Goal: Task Accomplishment & Management: Complete application form

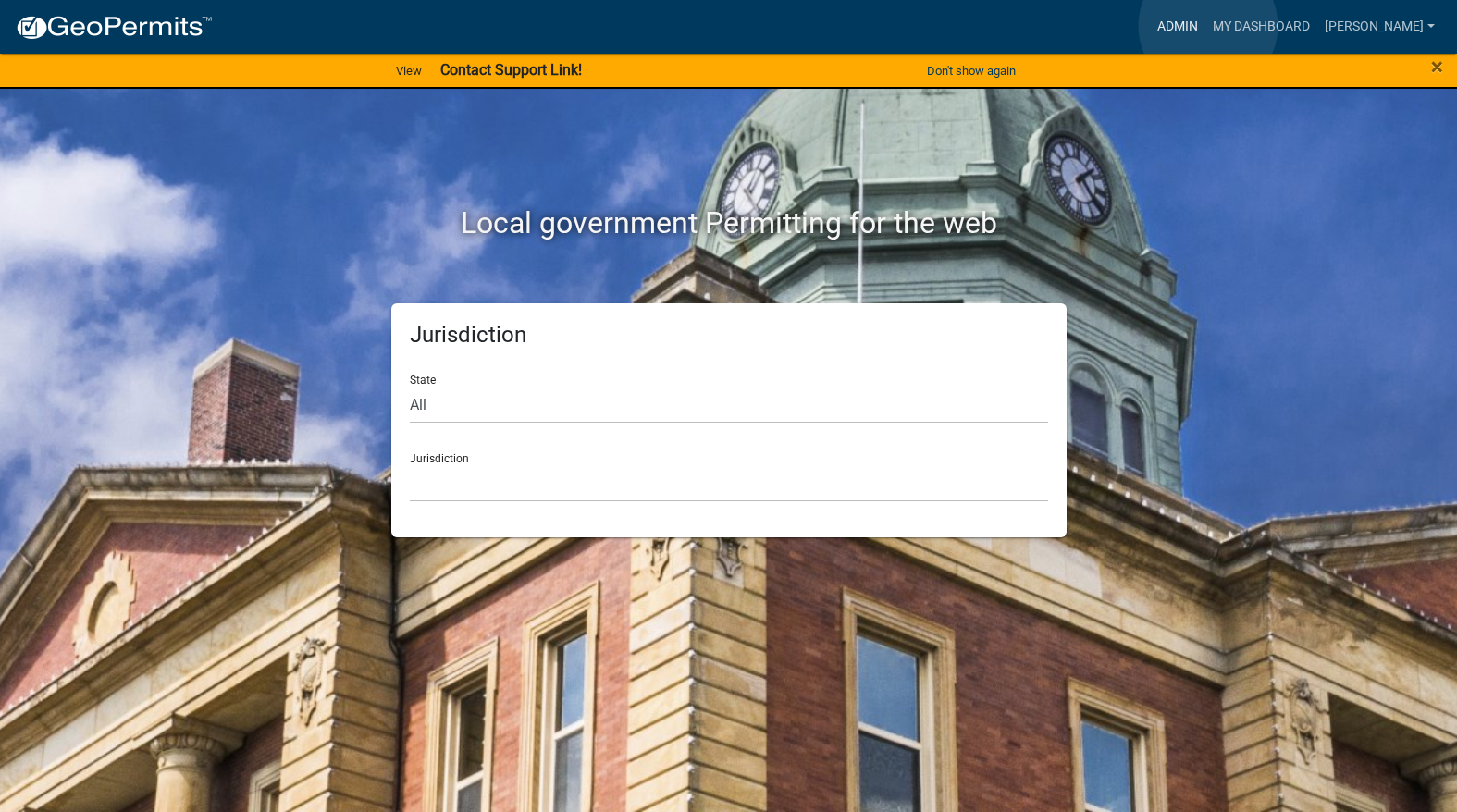
click at [1205, 26] on link "Admin" at bounding box center [1177, 26] width 55 height 35
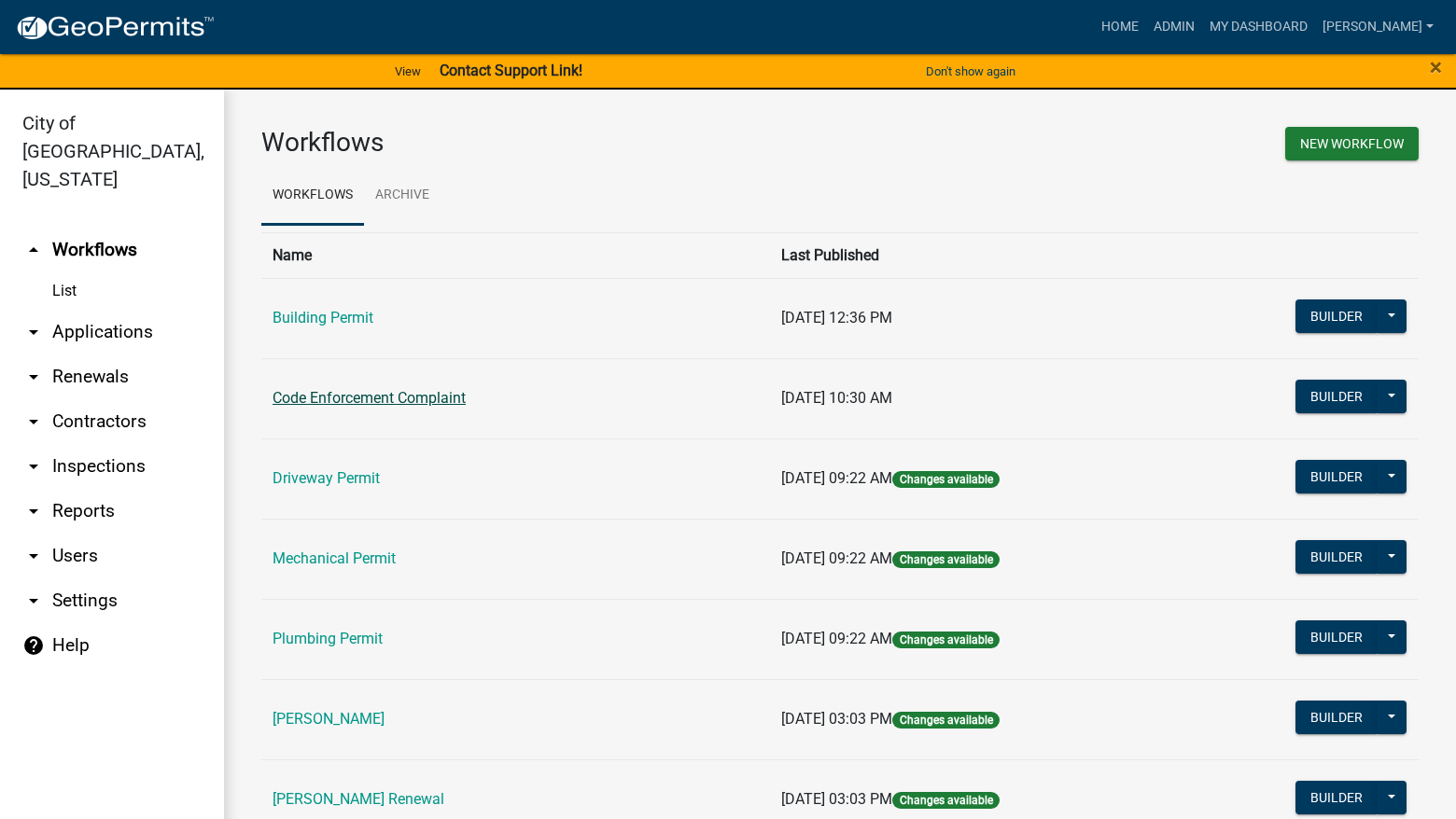
click at [401, 404] on link "Code Enforcement Complaint" at bounding box center [369, 398] width 193 height 18
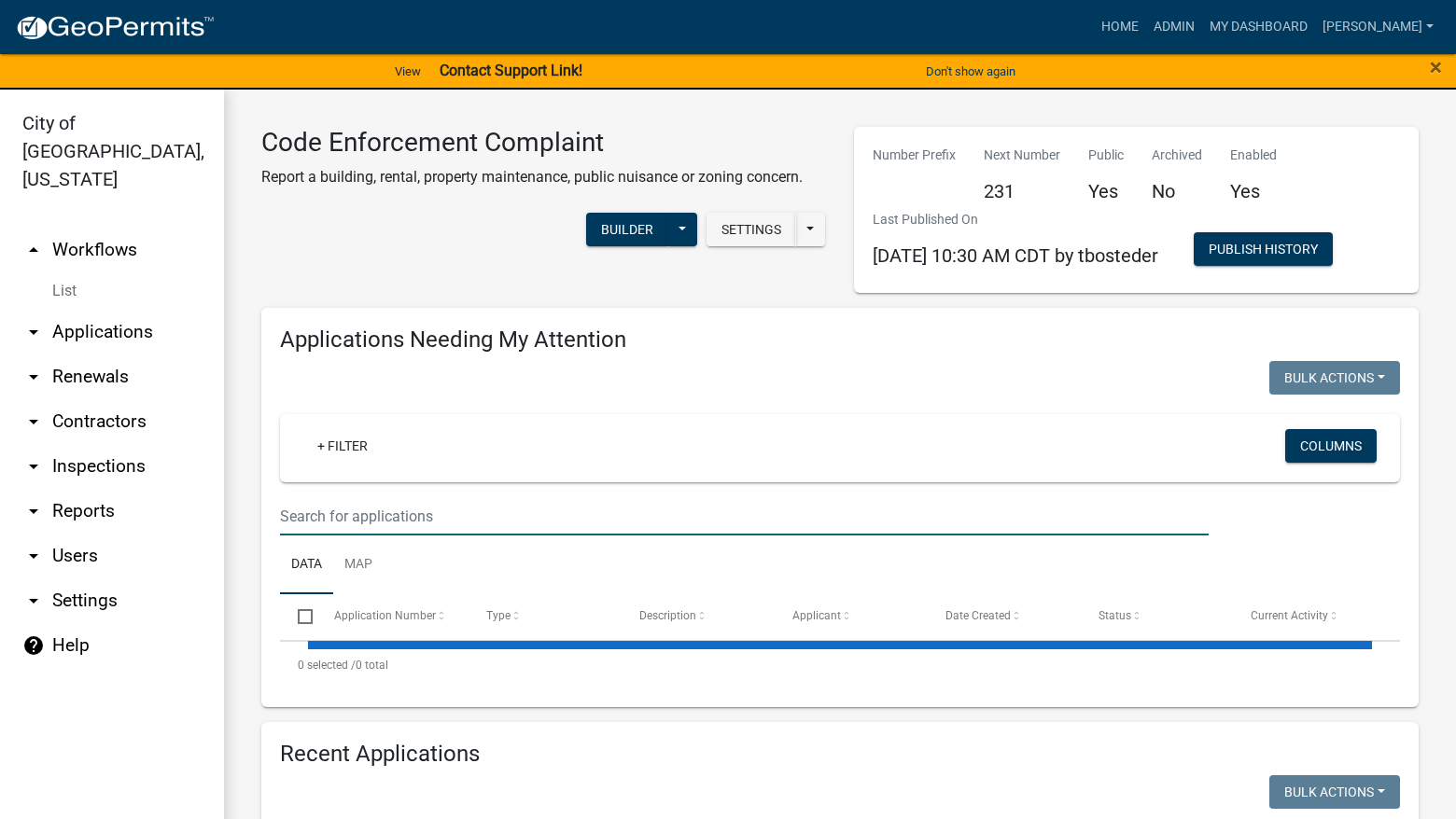
click at [428, 501] on input "text" at bounding box center [744, 516] width 929 height 38
select select "3: 100"
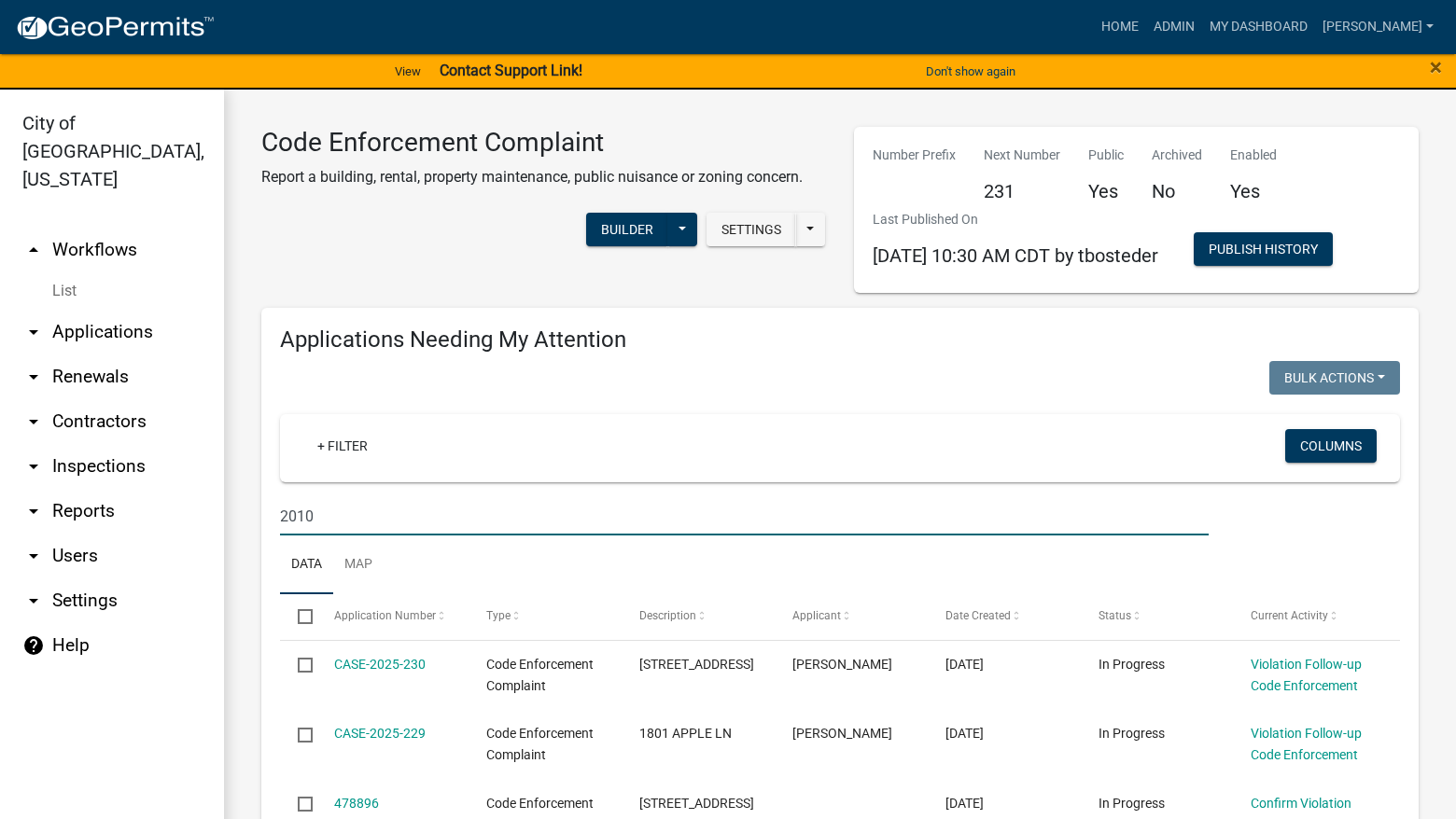
type input "2010"
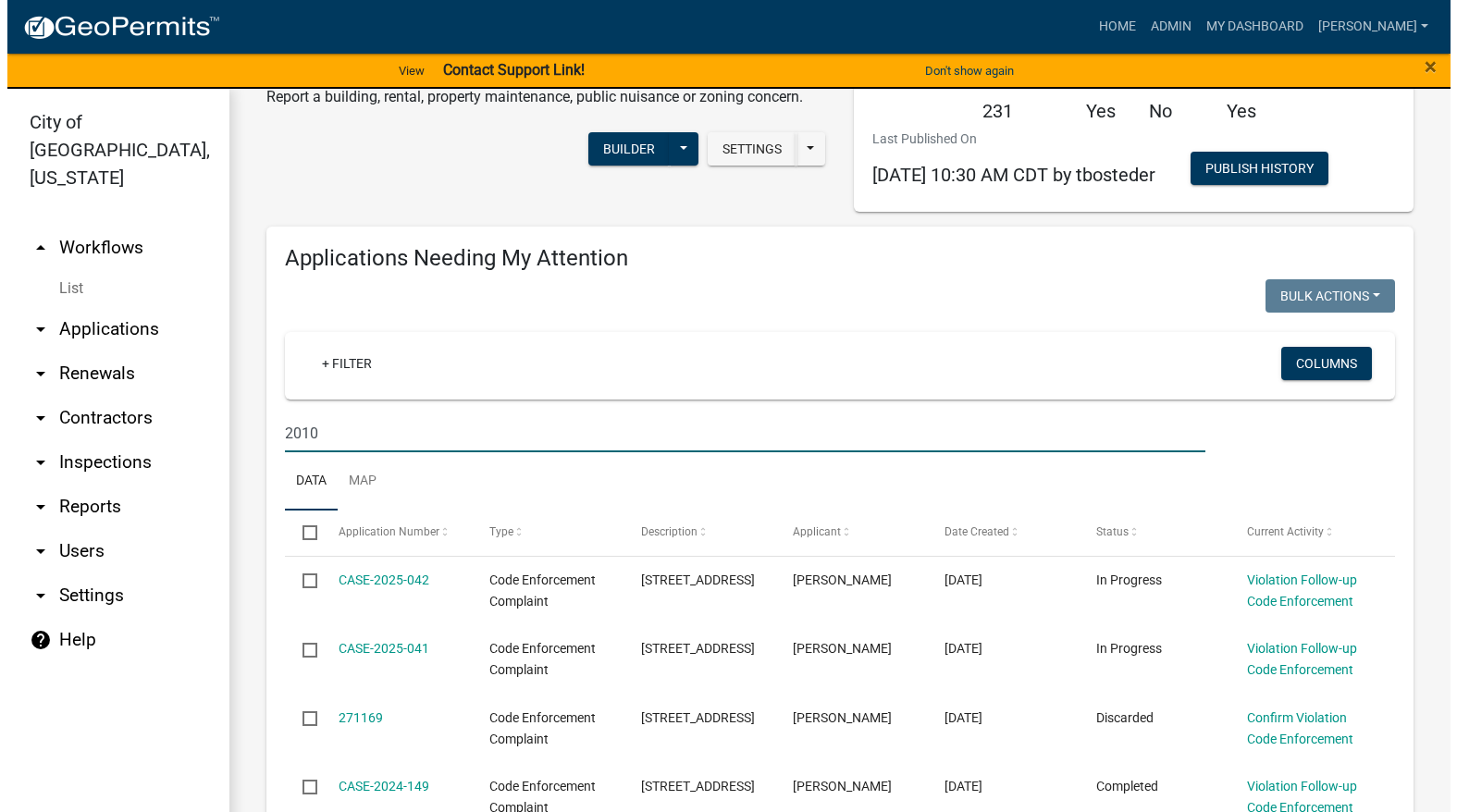
scroll to position [278, 0]
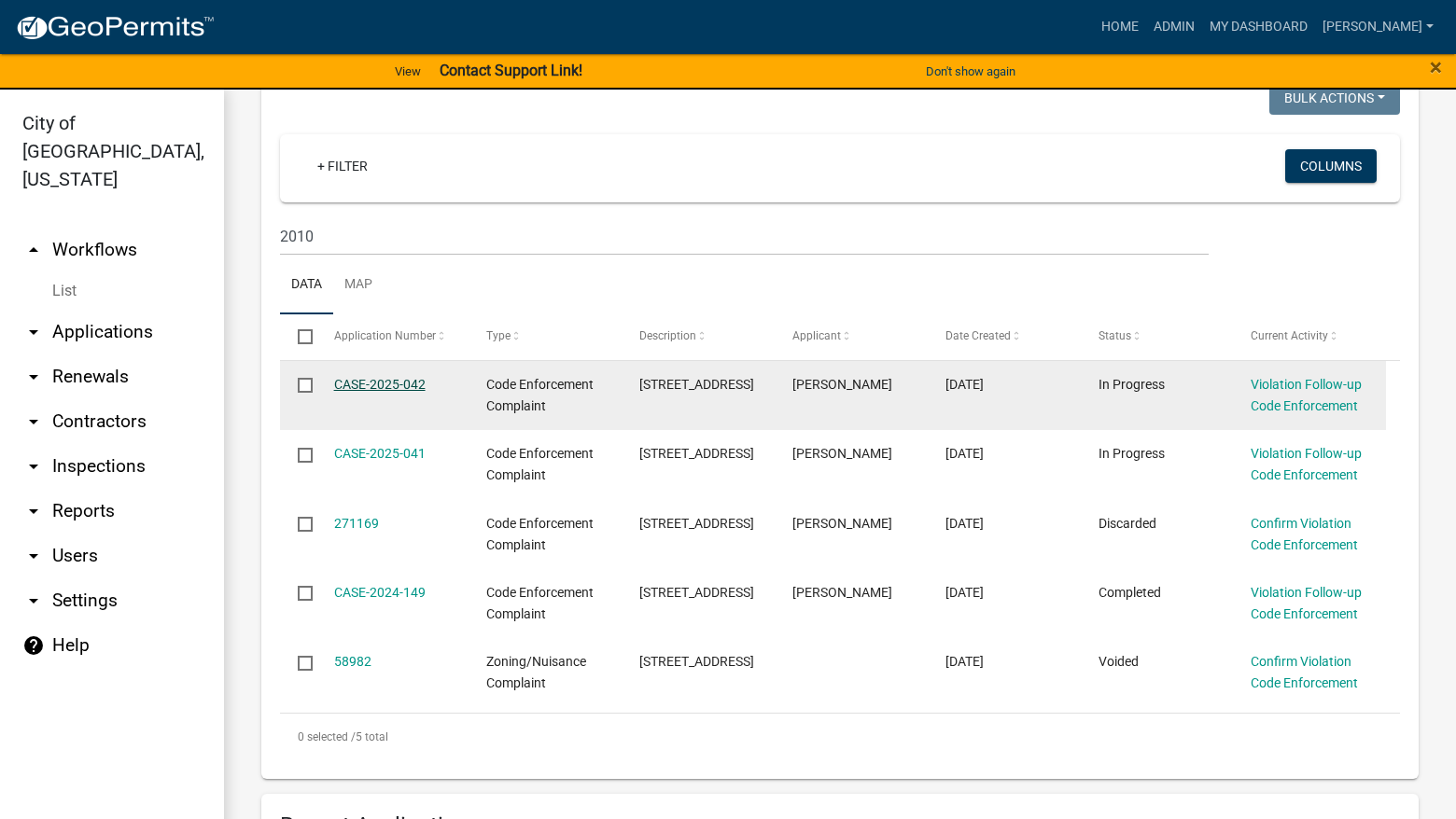
click at [408, 382] on link "CASE-2025-042" at bounding box center [380, 384] width 92 height 15
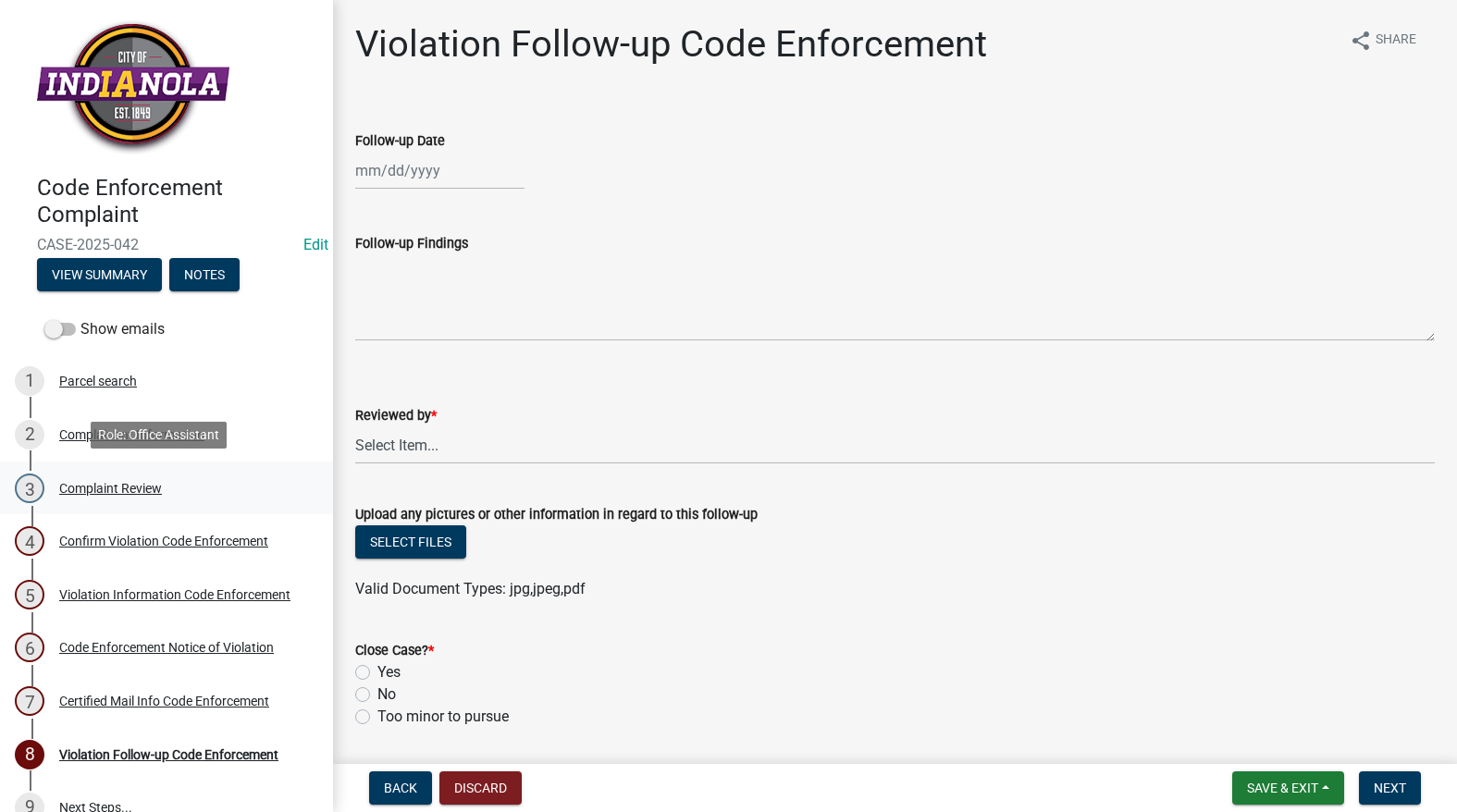
scroll to position [30, 0]
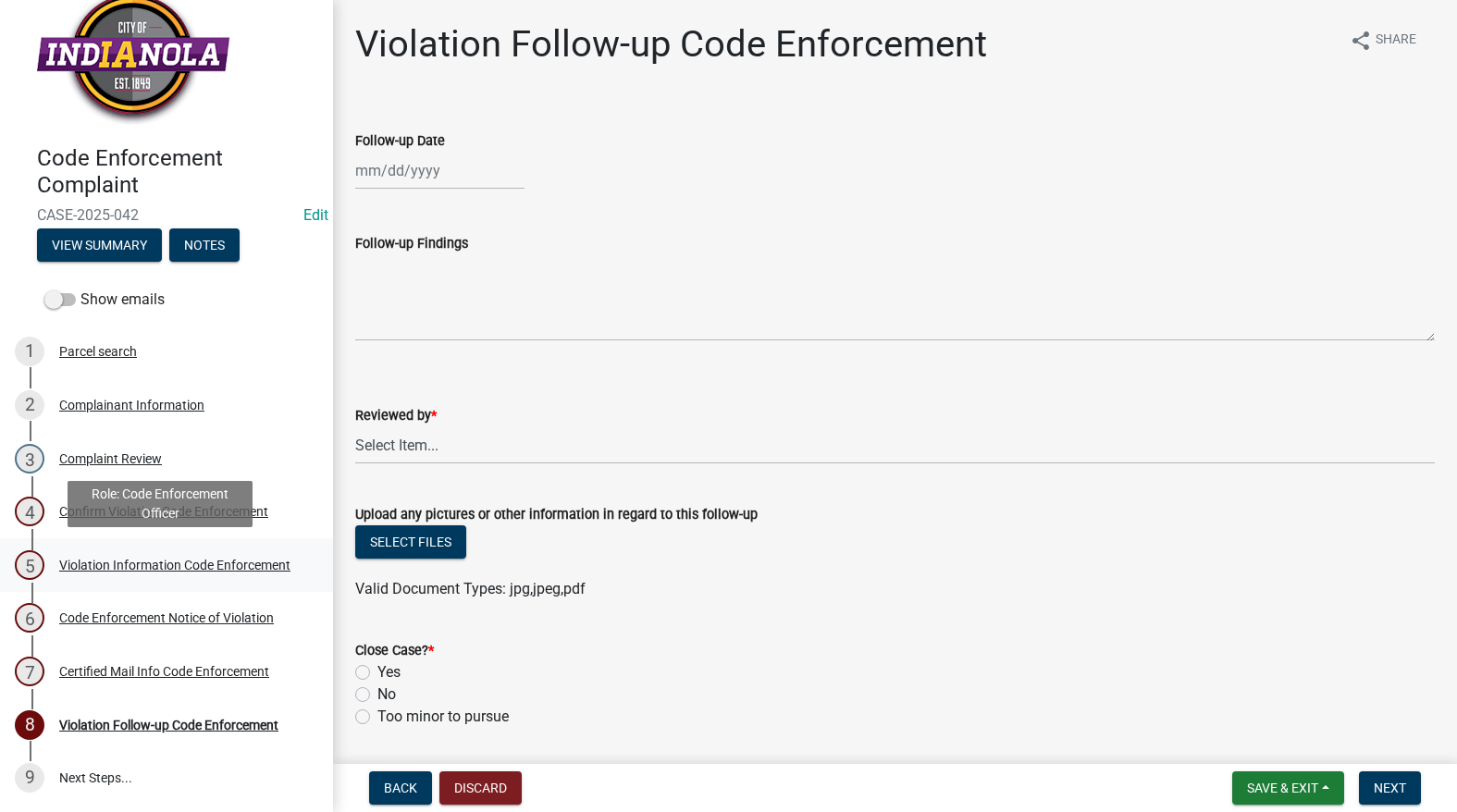
click at [110, 559] on div "Violation Information Code Enforcement" at bounding box center [175, 565] width 231 height 13
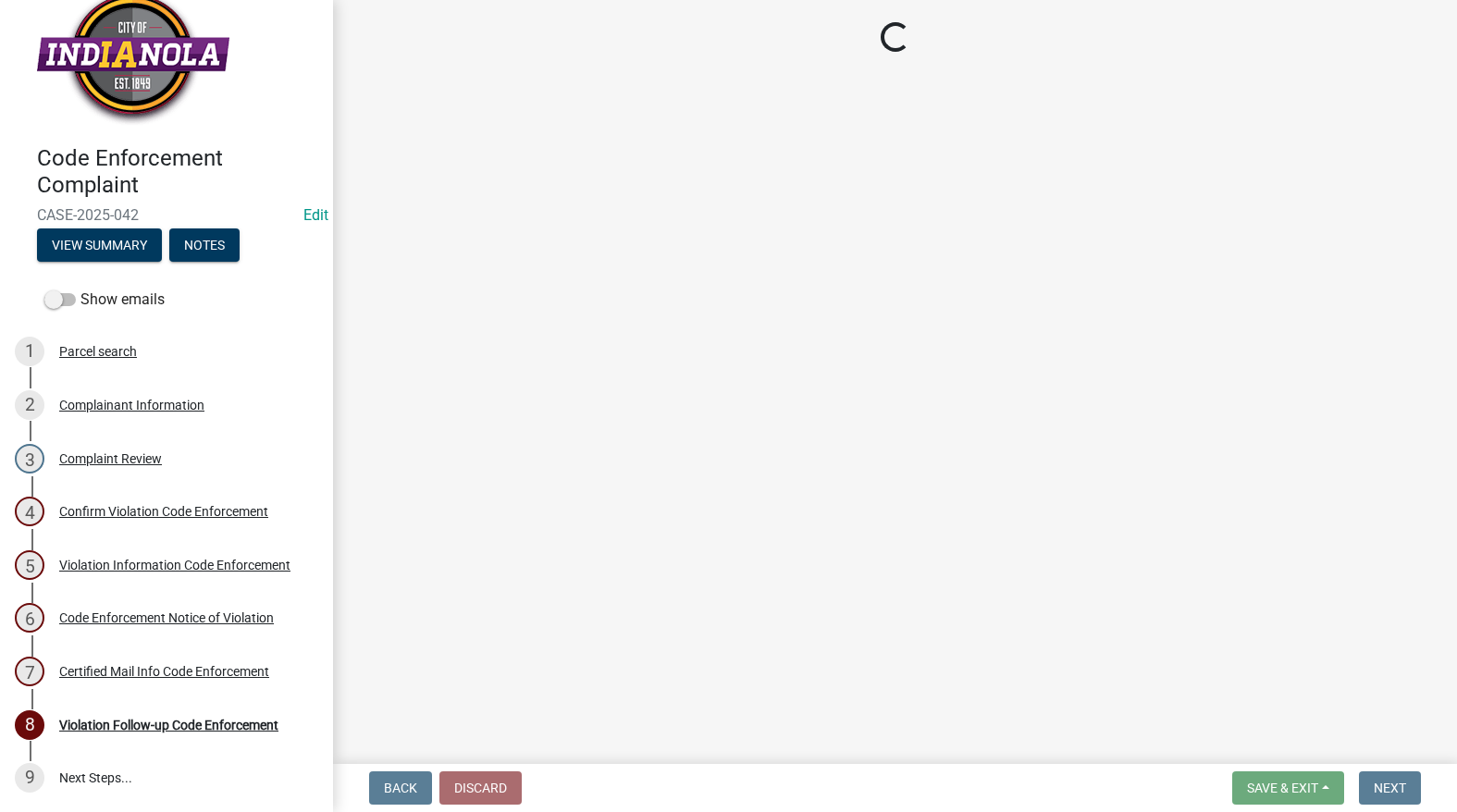
select select "634d5426-b8b3-48ee-aa1e-d523f7499186"
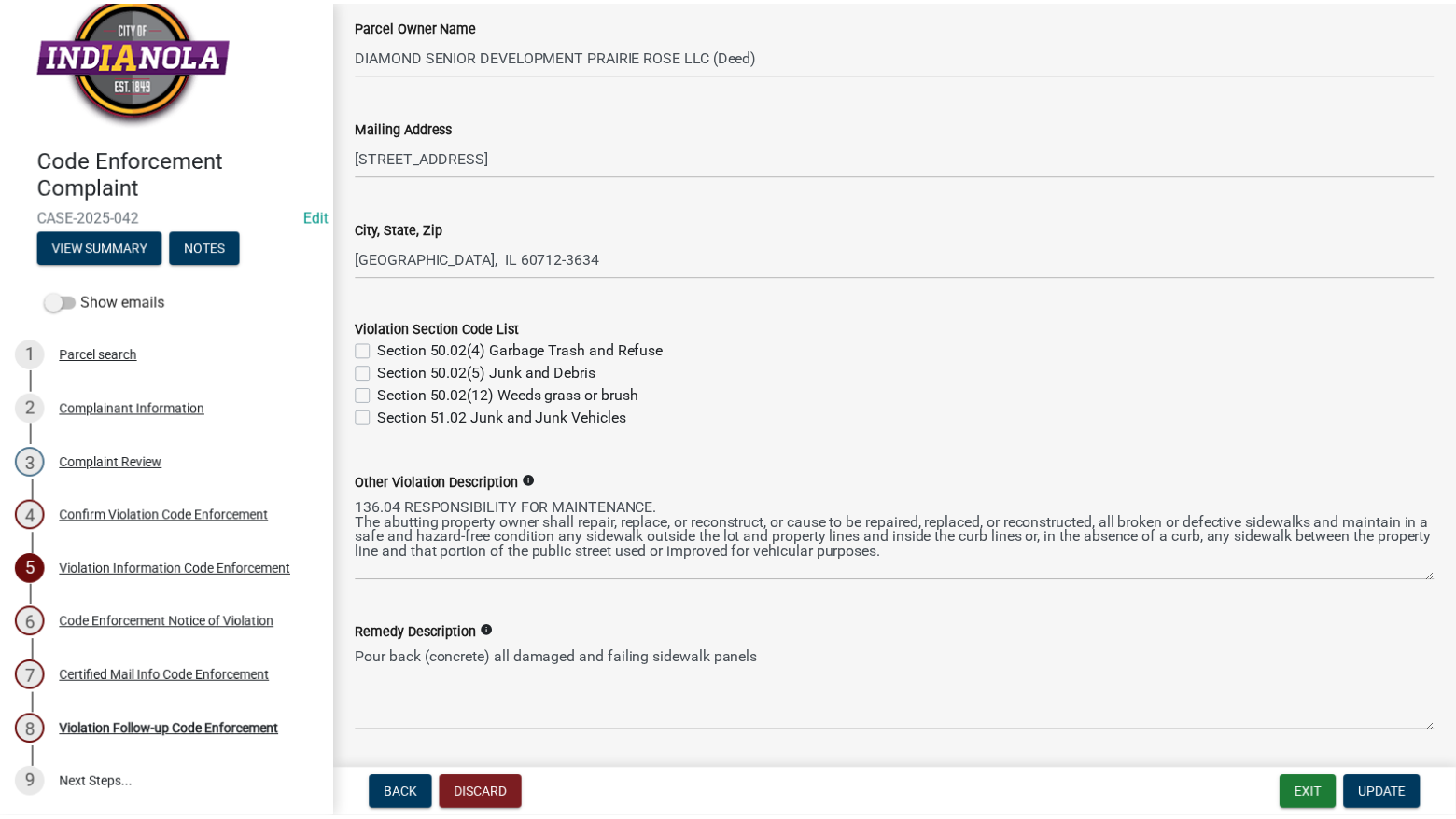
scroll to position [560, 0]
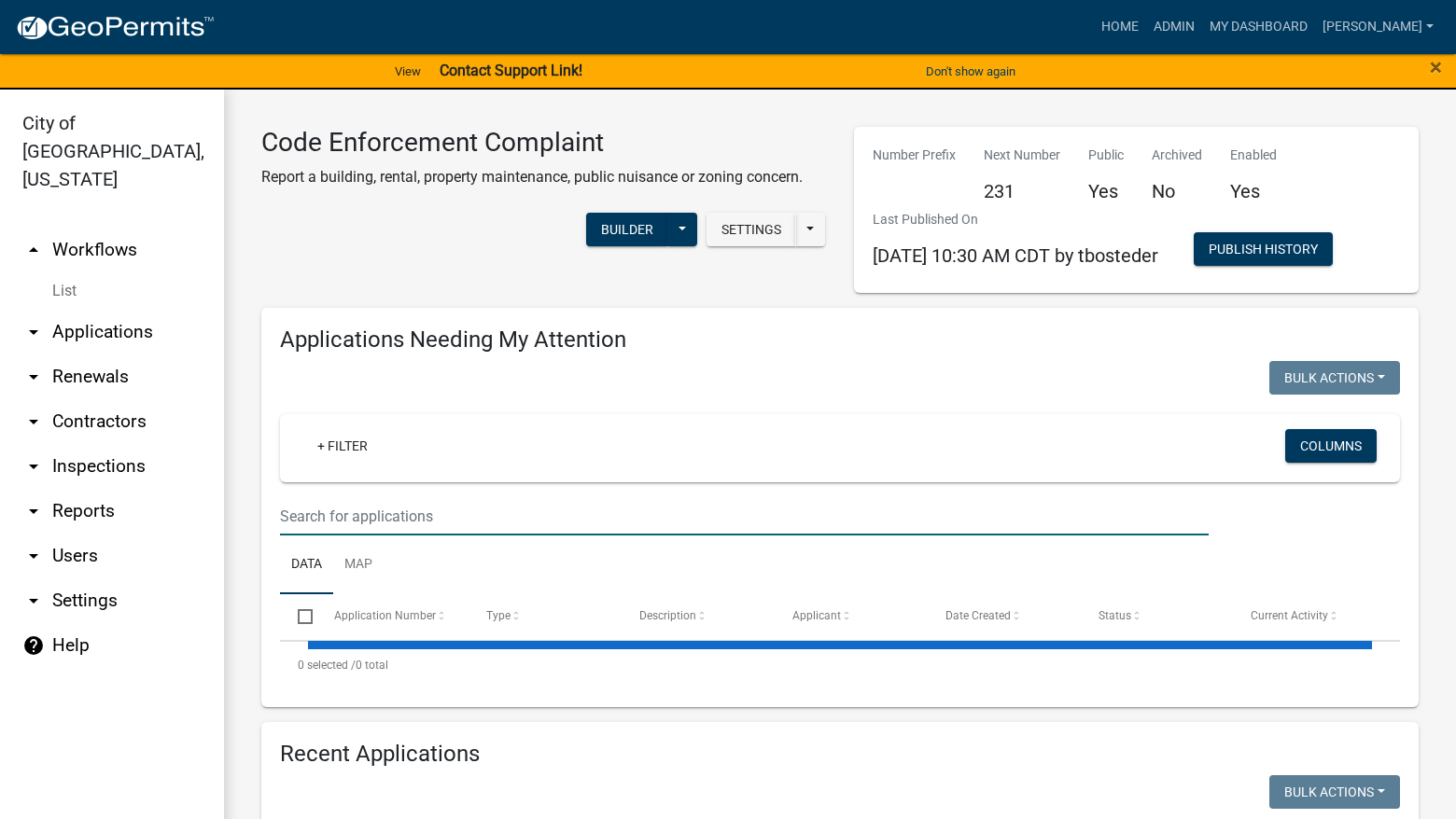
select select "3: 100"
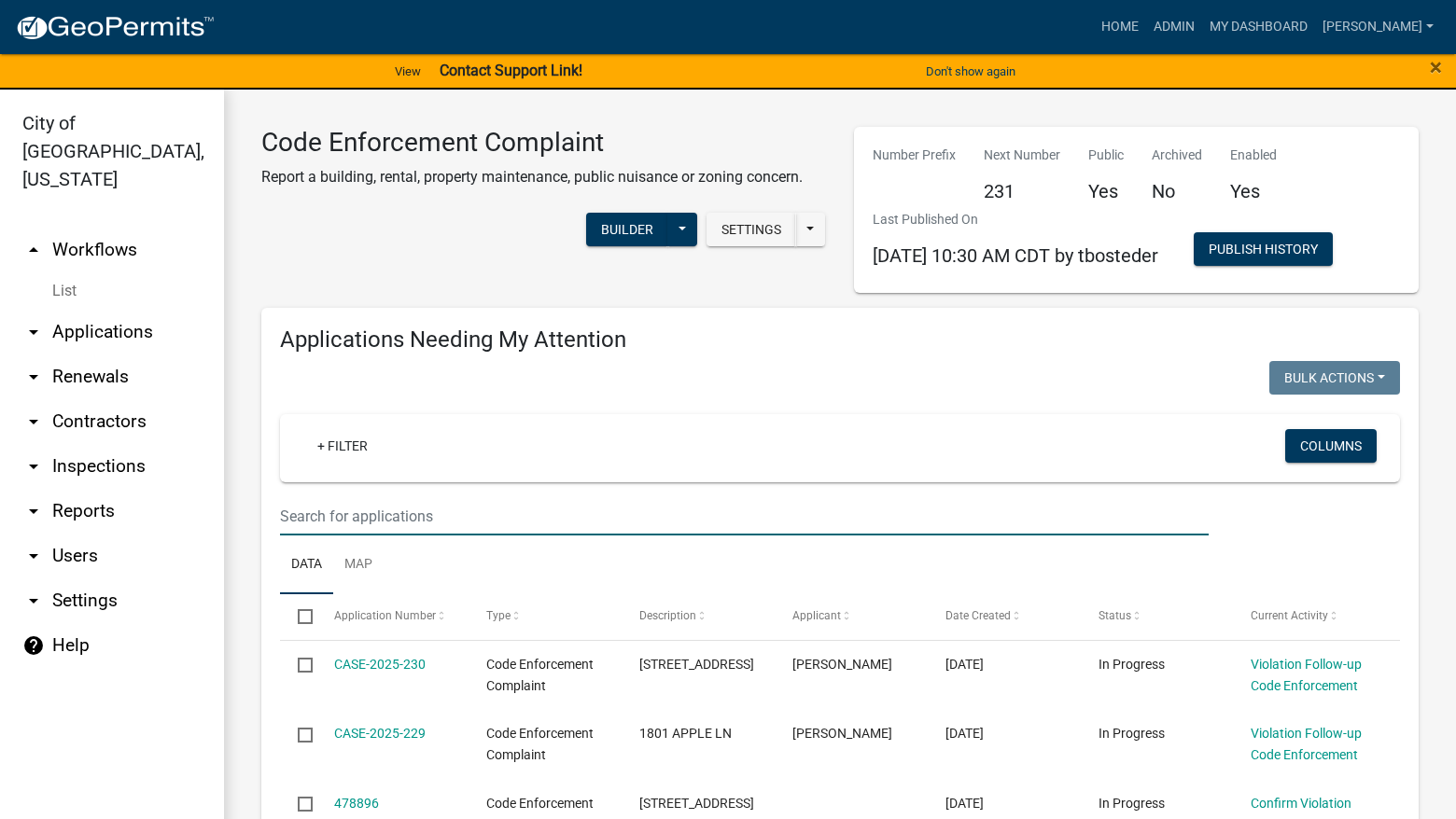
click at [486, 530] on input "text" at bounding box center [744, 516] width 929 height 38
type input "2010"
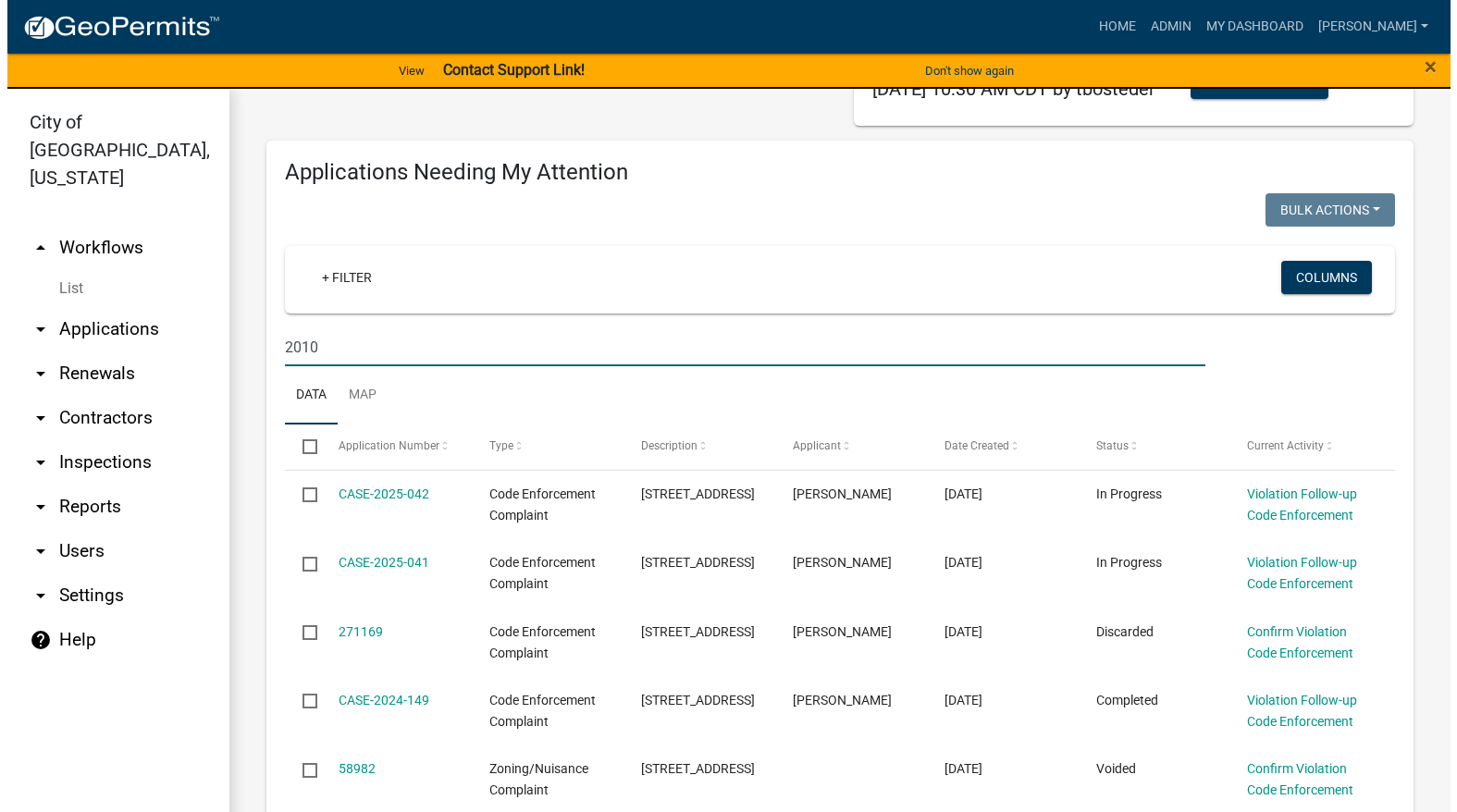
scroll to position [278, 0]
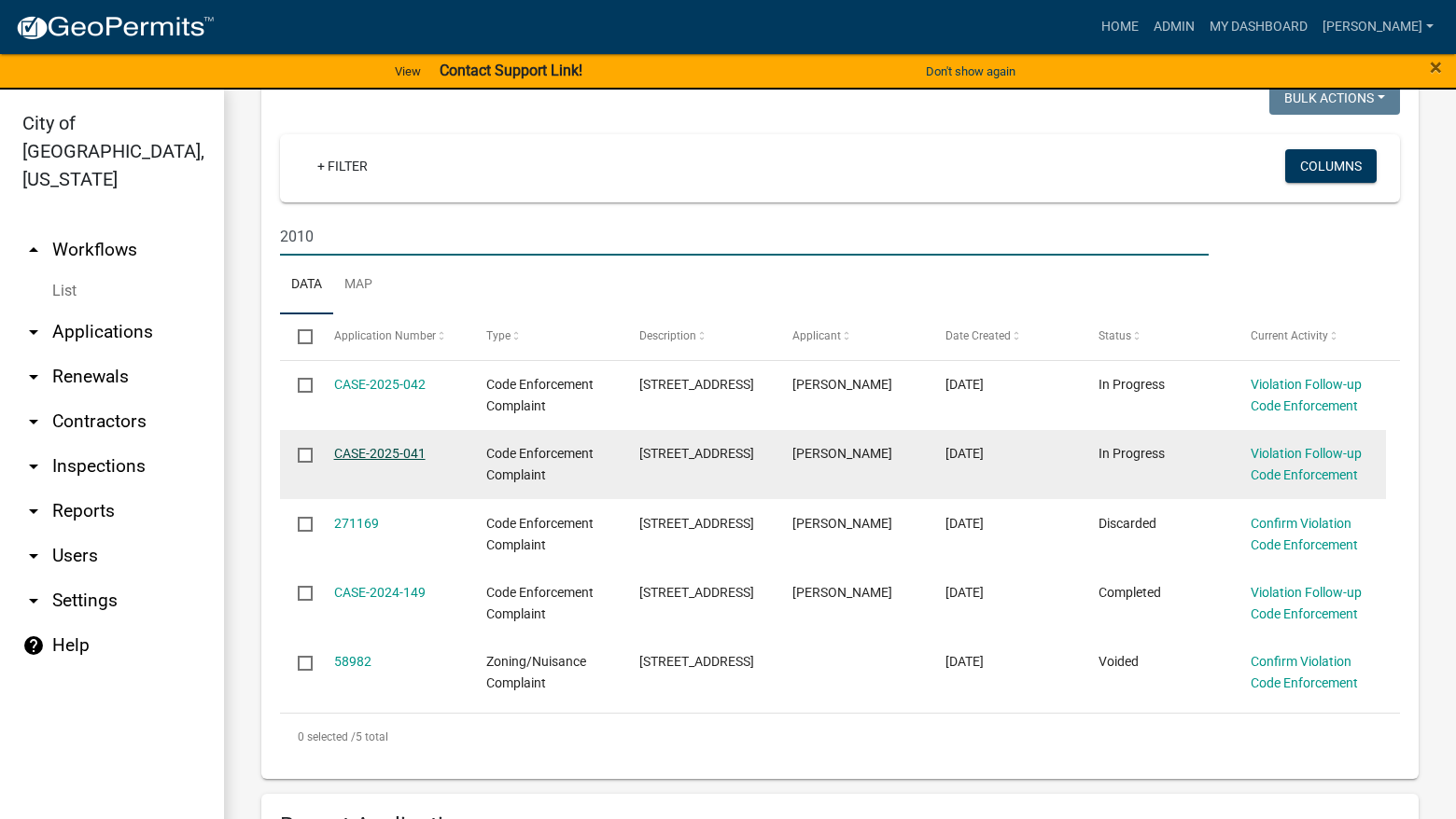
click at [373, 449] on link "CASE-2025-041" at bounding box center [380, 454] width 92 height 15
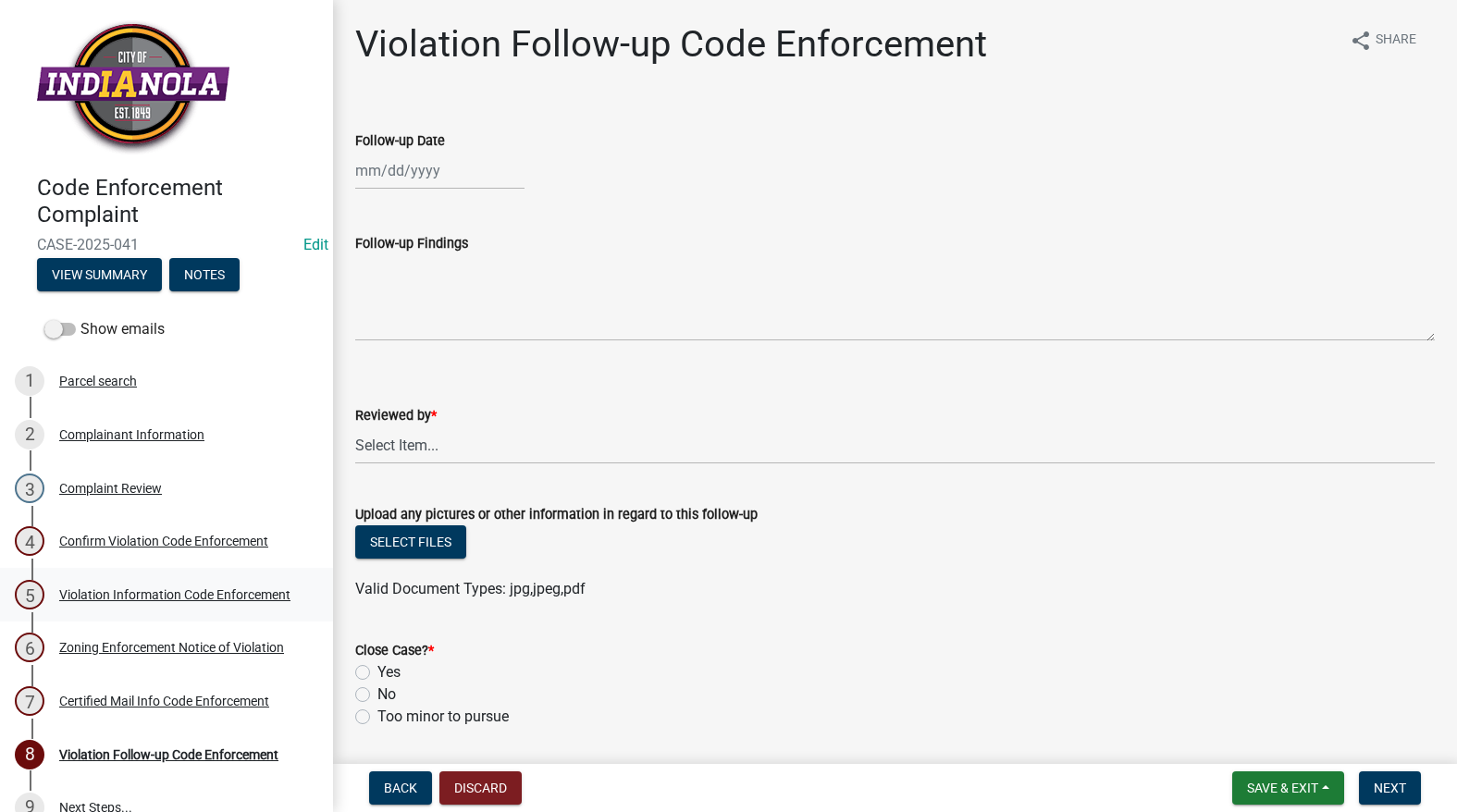
click at [93, 589] on div "Violation Information Code Enforcement" at bounding box center [175, 595] width 231 height 13
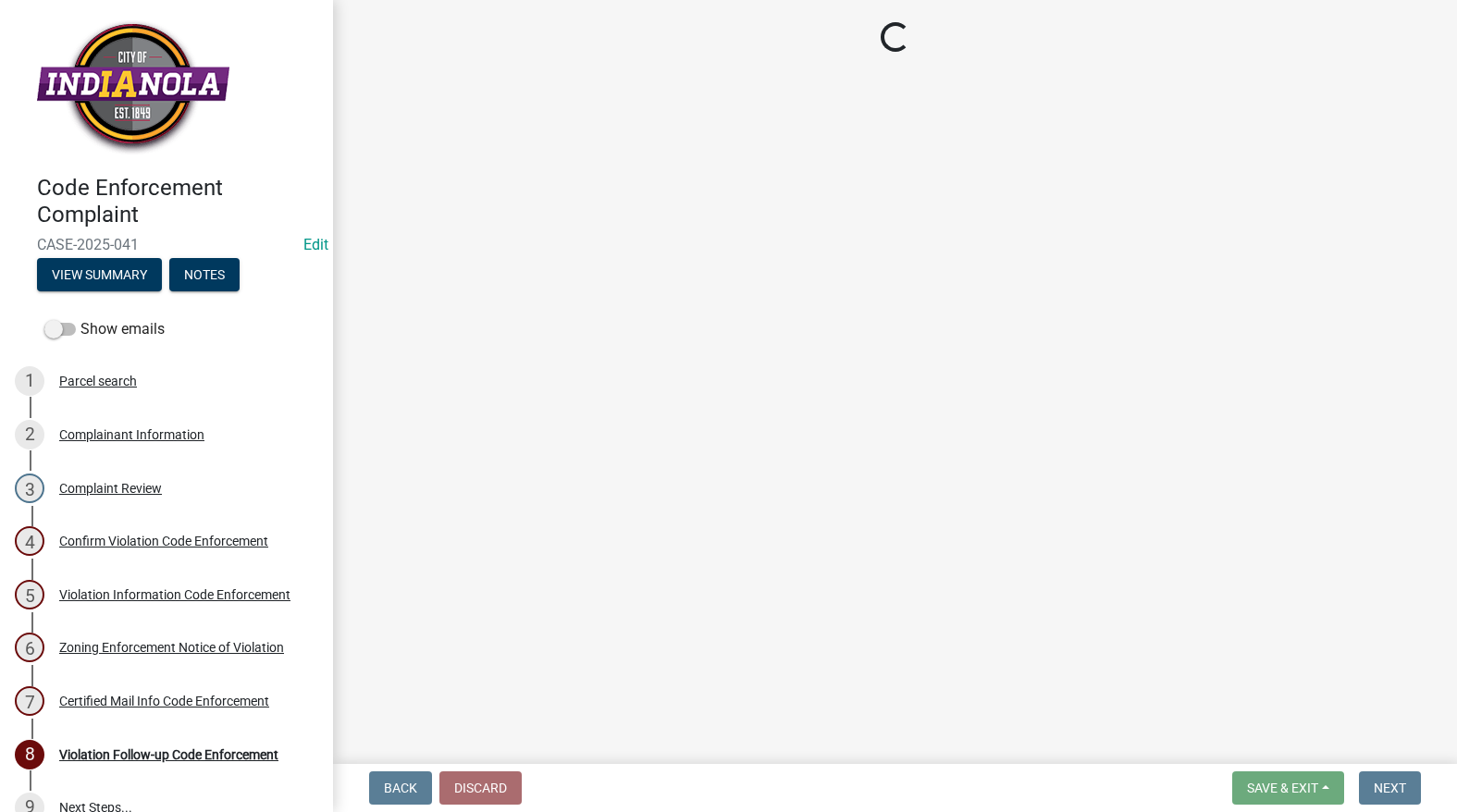
select select "634d5426-b8b3-48ee-aa1e-d523f7499186"
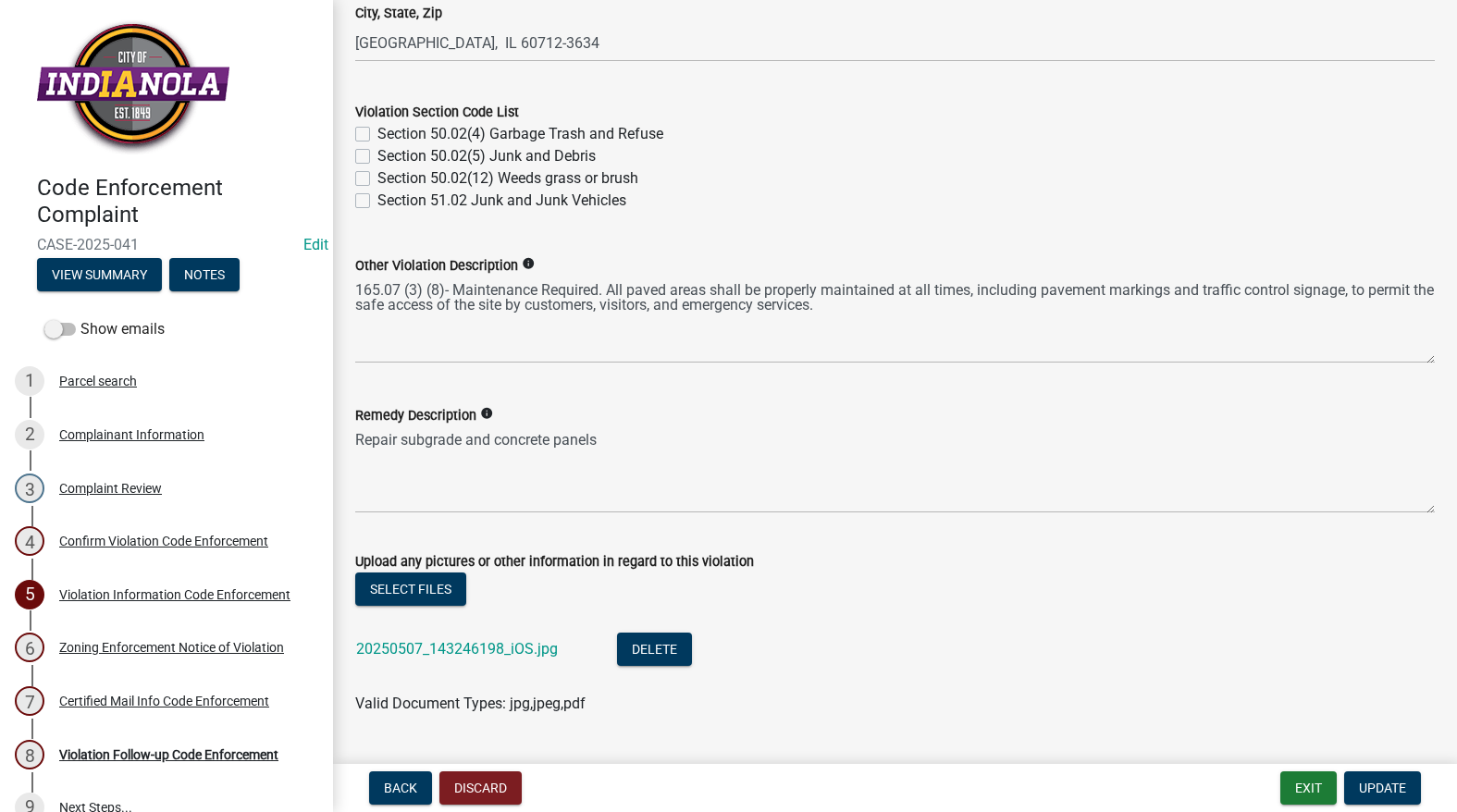
scroll to position [740, 0]
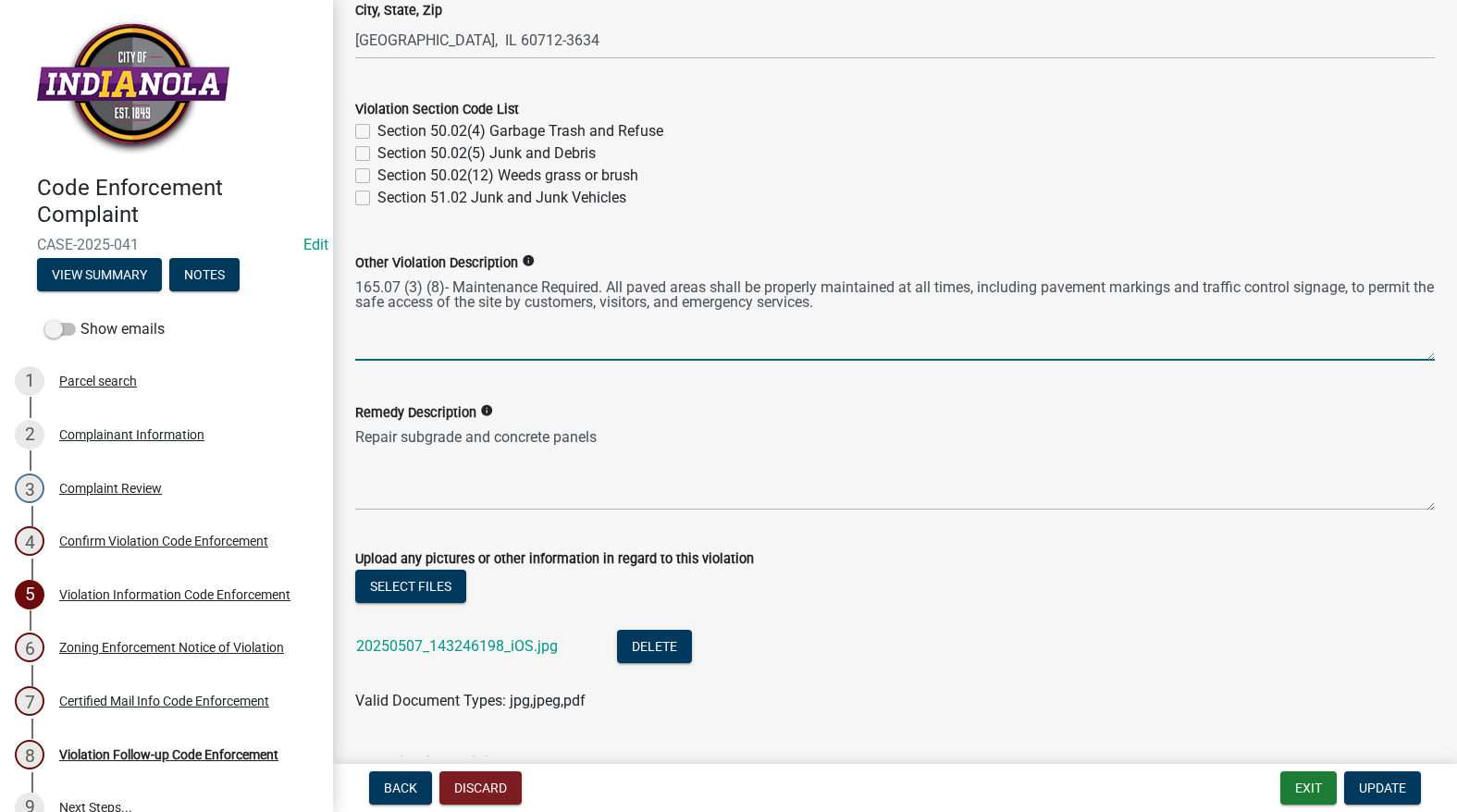
drag, startPoint x: 857, startPoint y: 304, endPoint x: 326, endPoint y: 286, distance: 531.3
click at [326, 286] on div "Code Enforcement Complaint CASE-2025-041 Edit View Summary Notes Show emails 1 …" at bounding box center [728, 406] width 1457 height 812
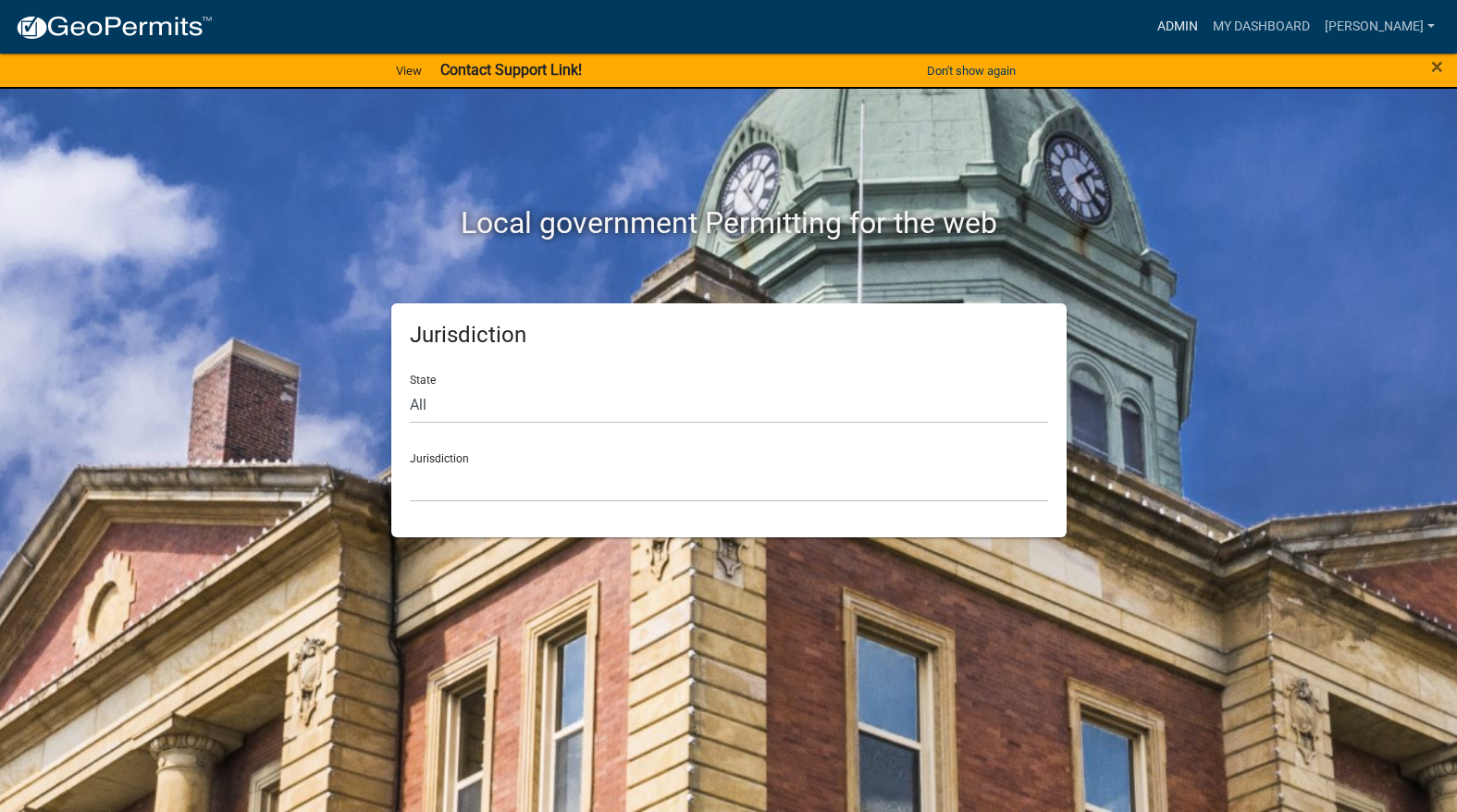
click at [1205, 10] on link "Admin" at bounding box center [1177, 26] width 55 height 35
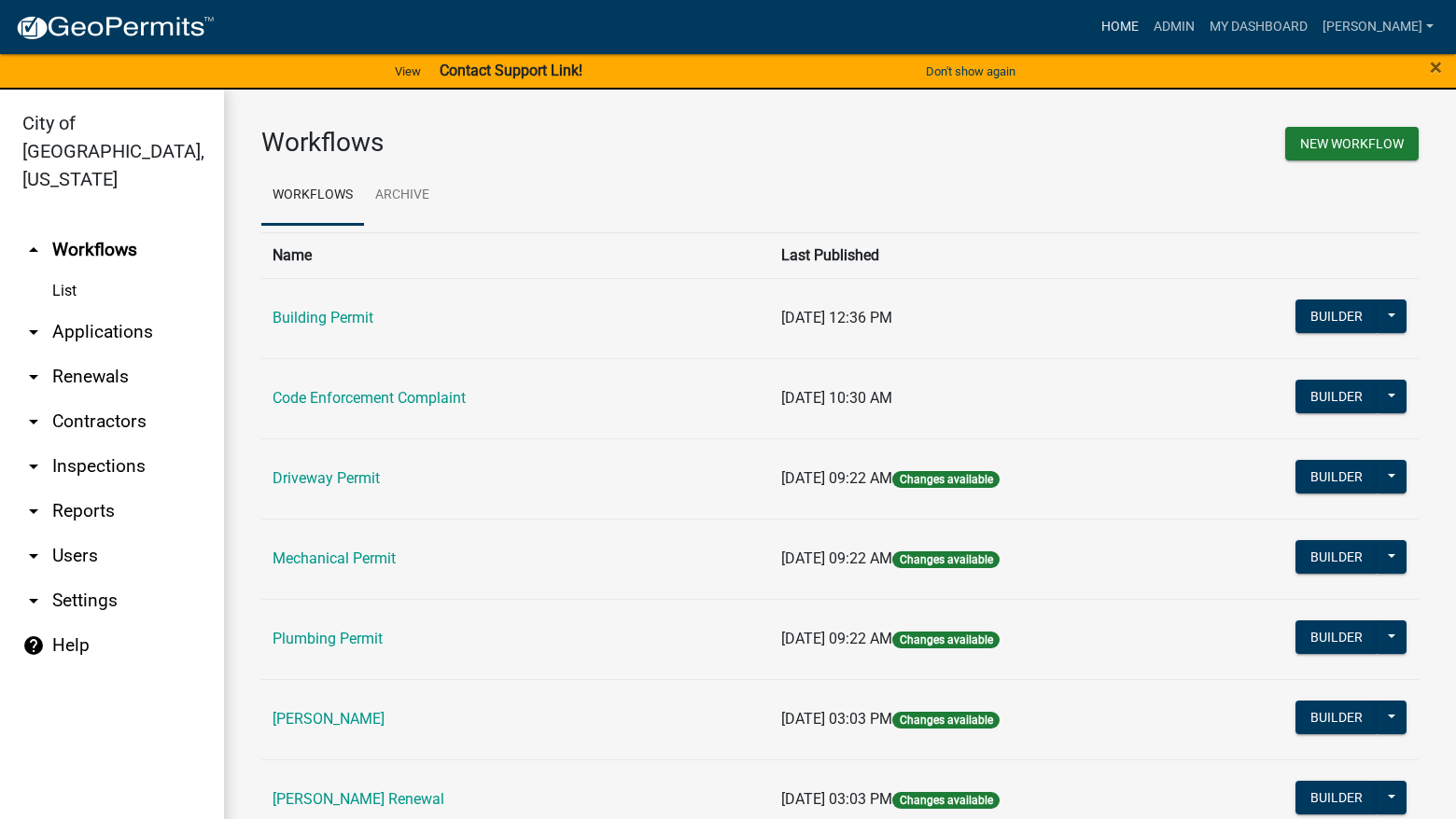
click at [1145, 38] on link "Home" at bounding box center [1119, 27] width 52 height 35
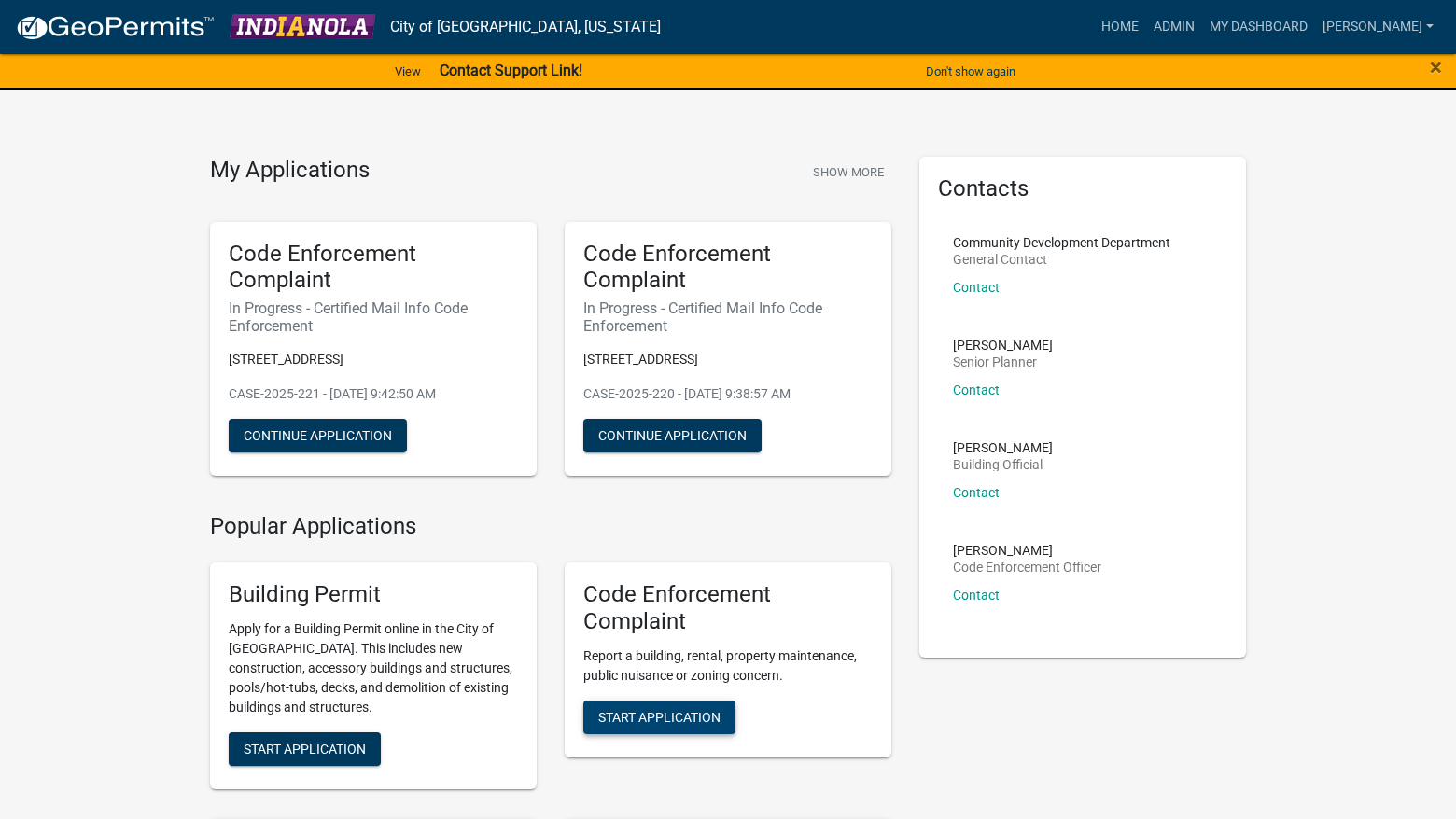
click at [671, 710] on span "Start Application" at bounding box center [659, 717] width 122 height 15
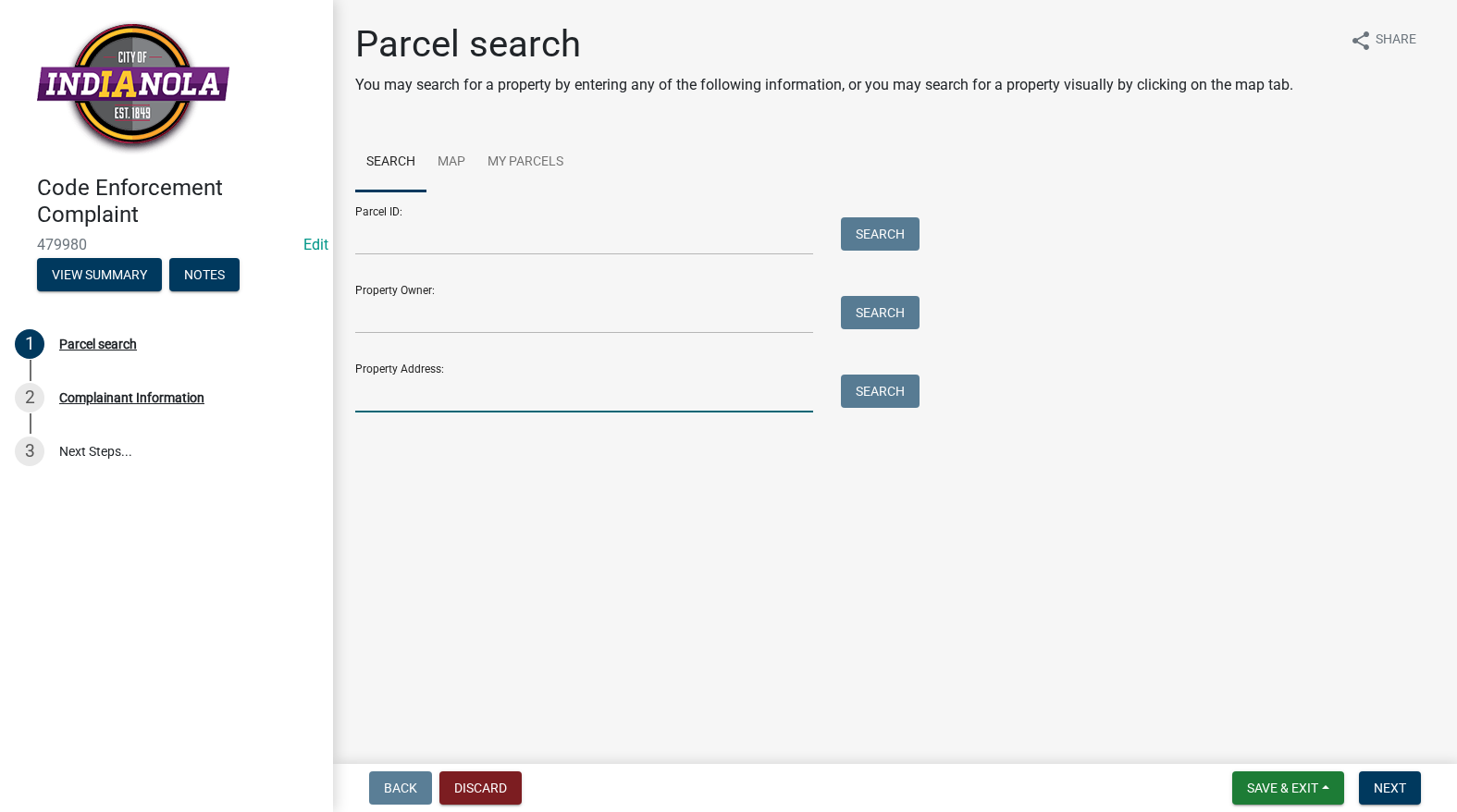
click at [468, 393] on input "Property Address:" at bounding box center [584, 393] width 458 height 38
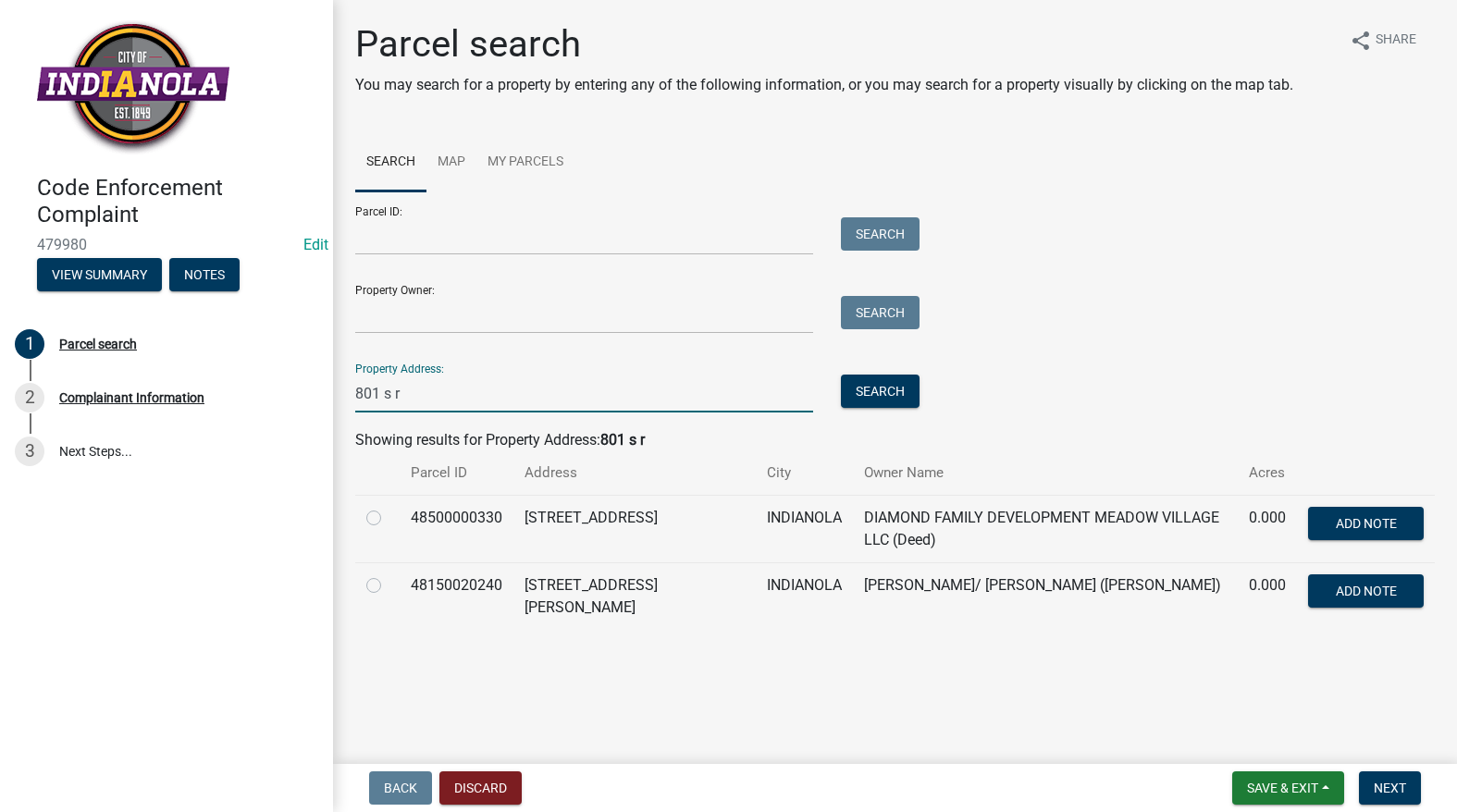
type input "801 s r"
click at [389, 507] on label at bounding box center [389, 507] width 0 height 0
click at [389, 519] on input "radio" at bounding box center [394, 513] width 12 height 12
radio input "true"
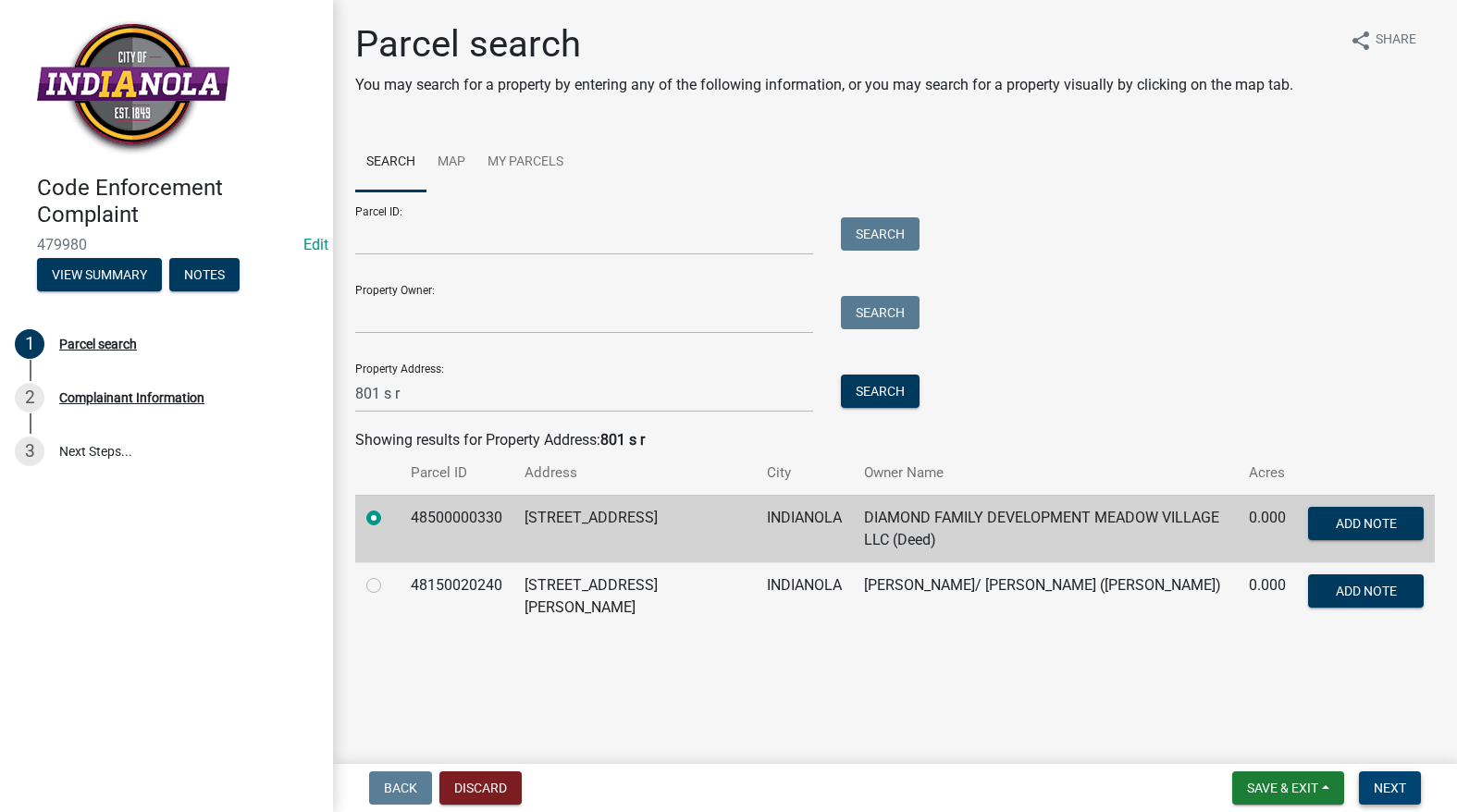
click at [1394, 783] on span "Next" at bounding box center [1390, 789] width 32 height 15
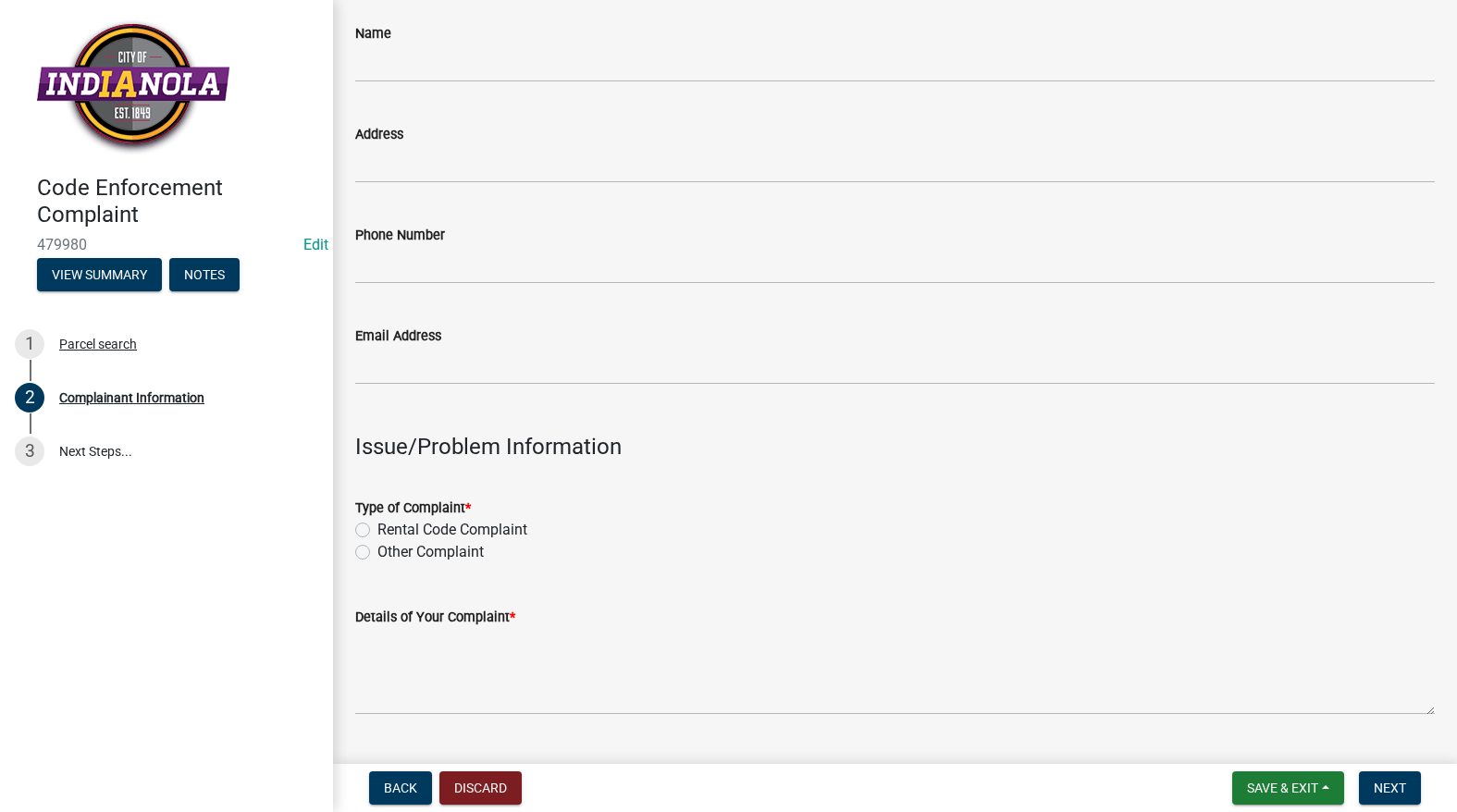
scroll to position [370, 0]
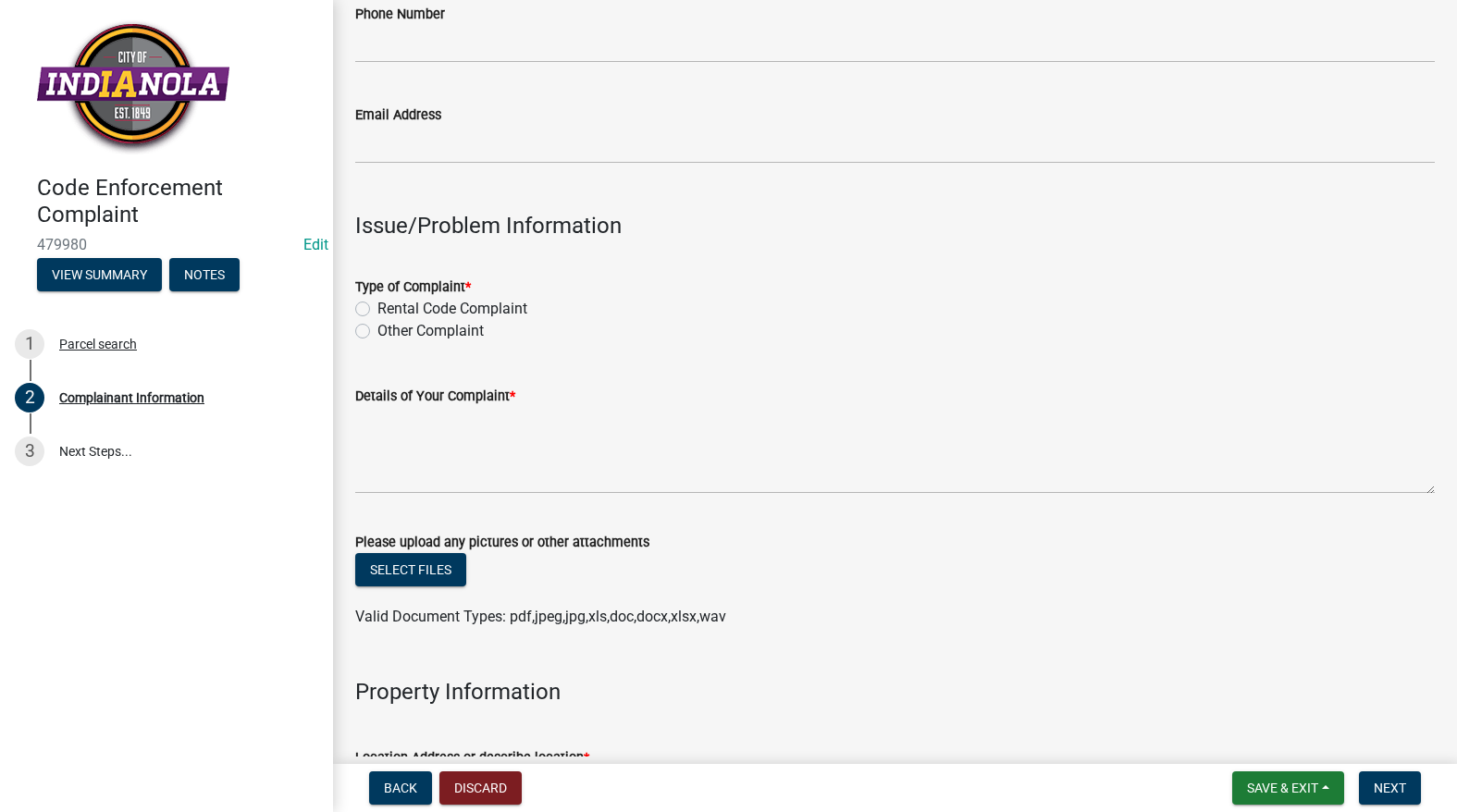
click at [377, 333] on label "Other Complaint" at bounding box center [430, 331] width 106 height 23
click at [377, 332] on input "Other Complaint" at bounding box center [383, 326] width 12 height 12
radio input "true"
click at [424, 474] on textarea "Details of Your Complaint *" at bounding box center [895, 451] width 1080 height 87
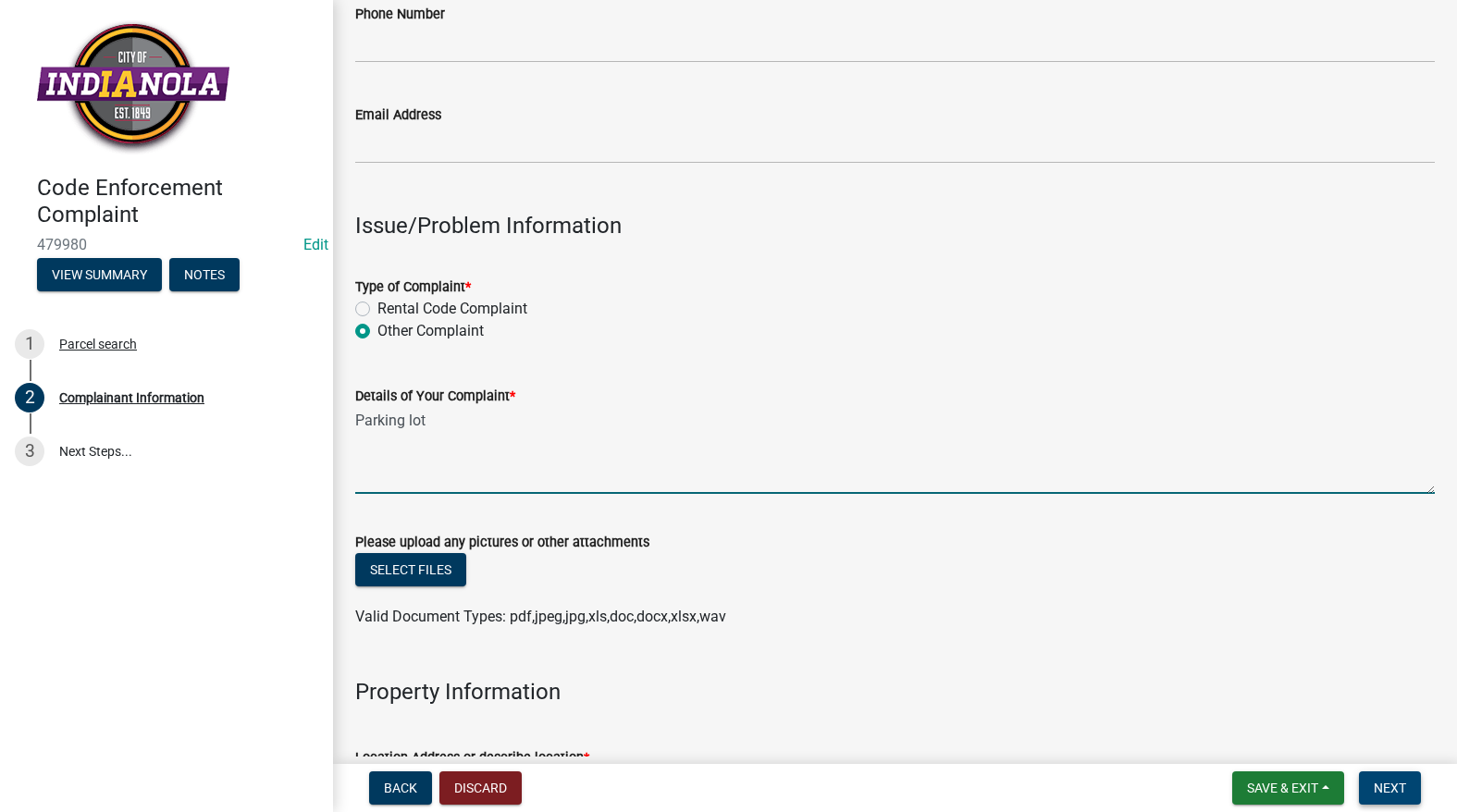
type textarea "Parking lot"
click at [1385, 803] on button "Next" at bounding box center [1390, 788] width 62 height 33
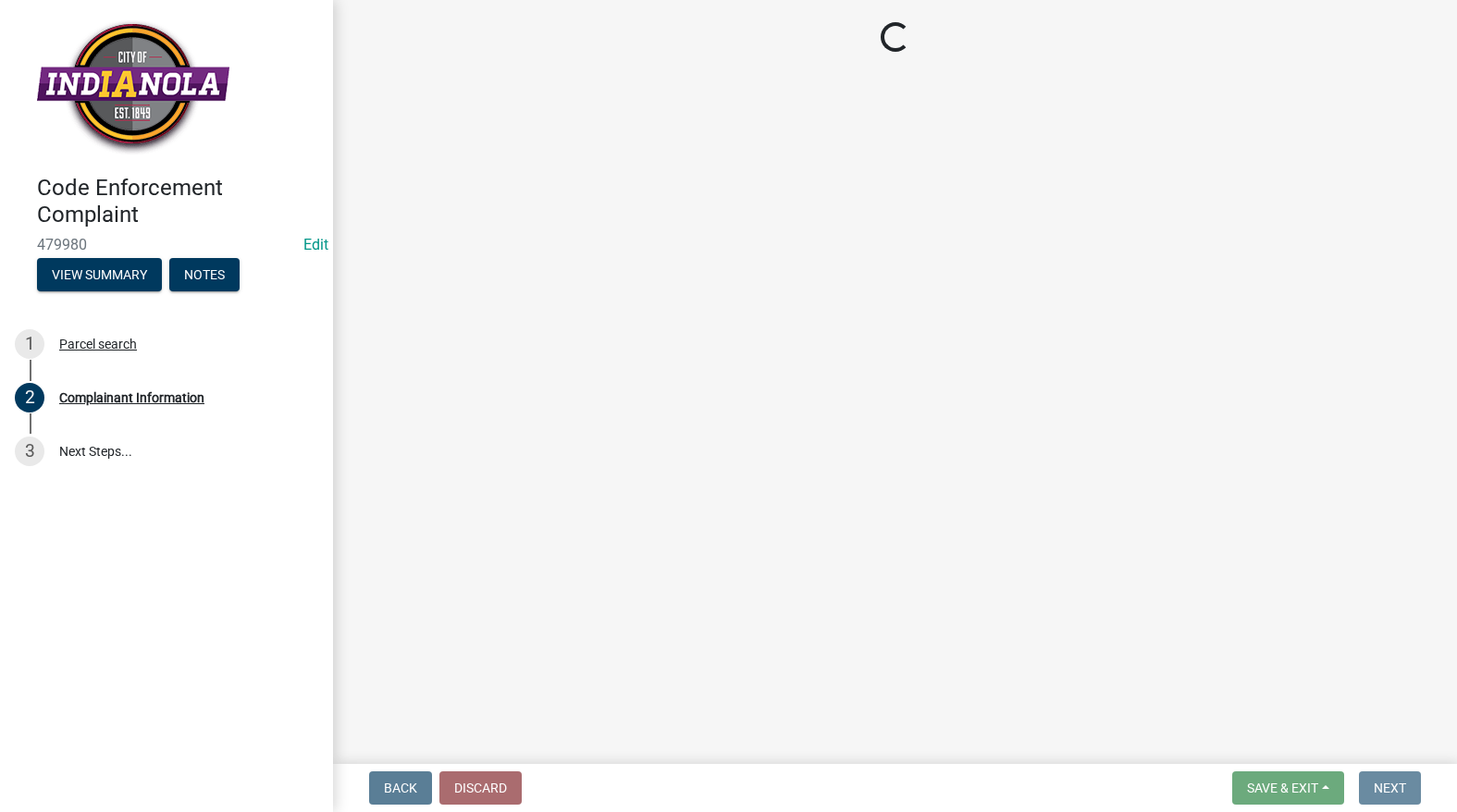
scroll to position [0, 0]
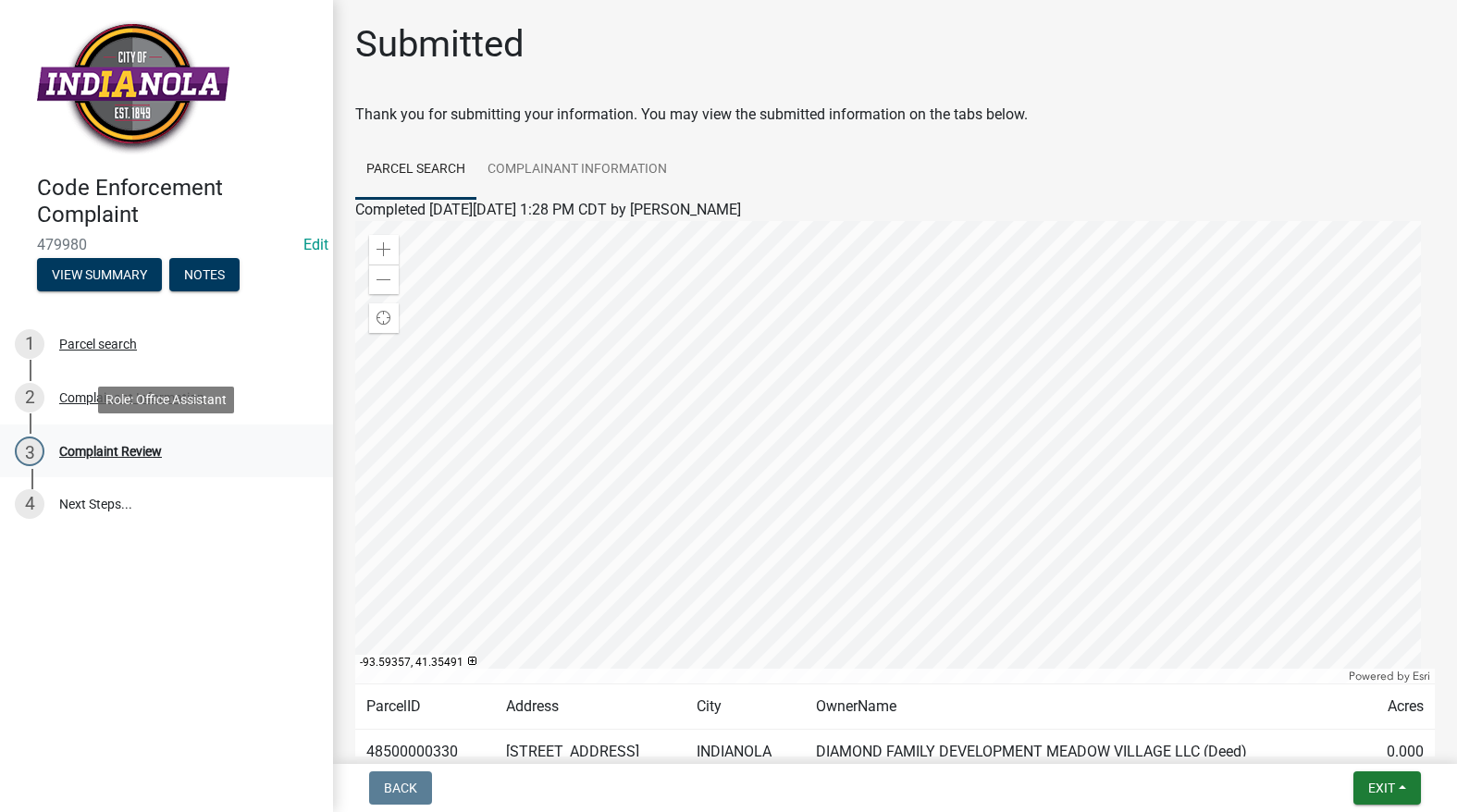
click at [92, 441] on div "3 Complaint Review" at bounding box center [160, 452] width 289 height 30
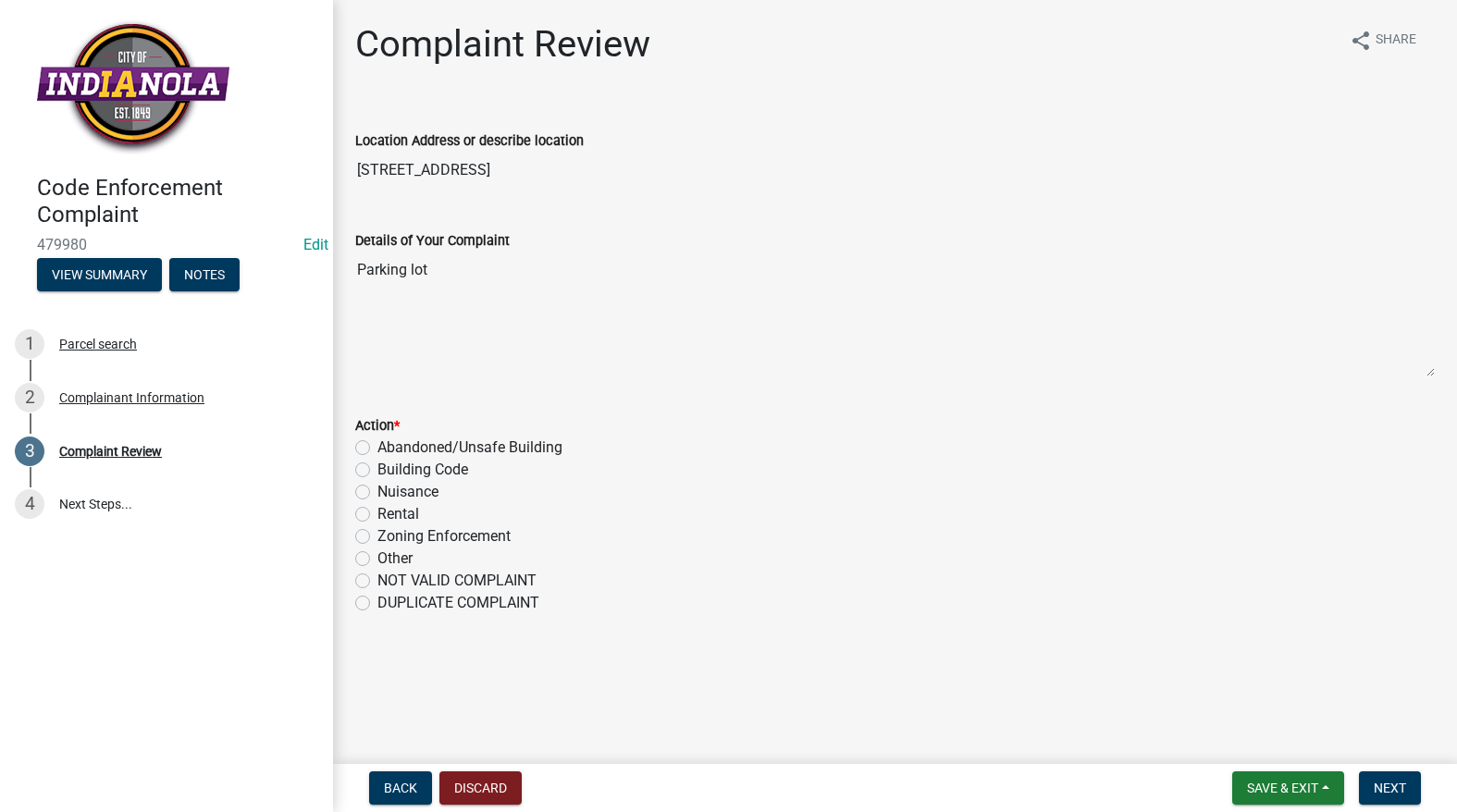
drag, startPoint x: 359, startPoint y: 491, endPoint x: 386, endPoint y: 488, distance: 27.2
click at [377, 491] on label "Nuisance" at bounding box center [407, 493] width 61 height 23
click at [377, 491] on input "Nuisance" at bounding box center [383, 487] width 12 height 12
radio input "true"
click at [1391, 790] on span "Next" at bounding box center [1390, 789] width 32 height 15
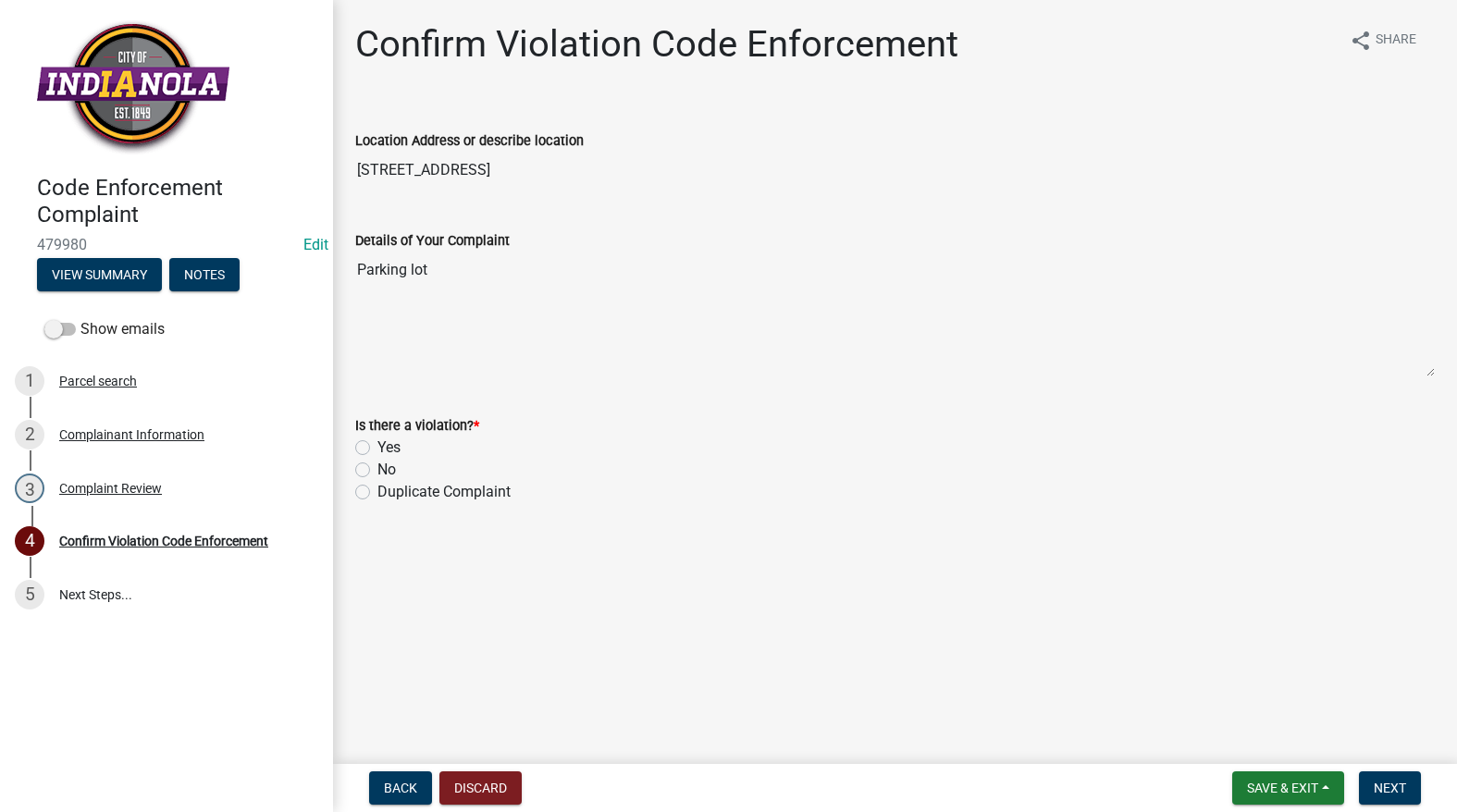
click at [377, 440] on label "Yes" at bounding box center [389, 448] width 23 height 23
click at [377, 440] on input "Yes" at bounding box center [383, 442] width 12 height 12
radio input "true"
click at [1393, 786] on span "Next" at bounding box center [1390, 789] width 32 height 15
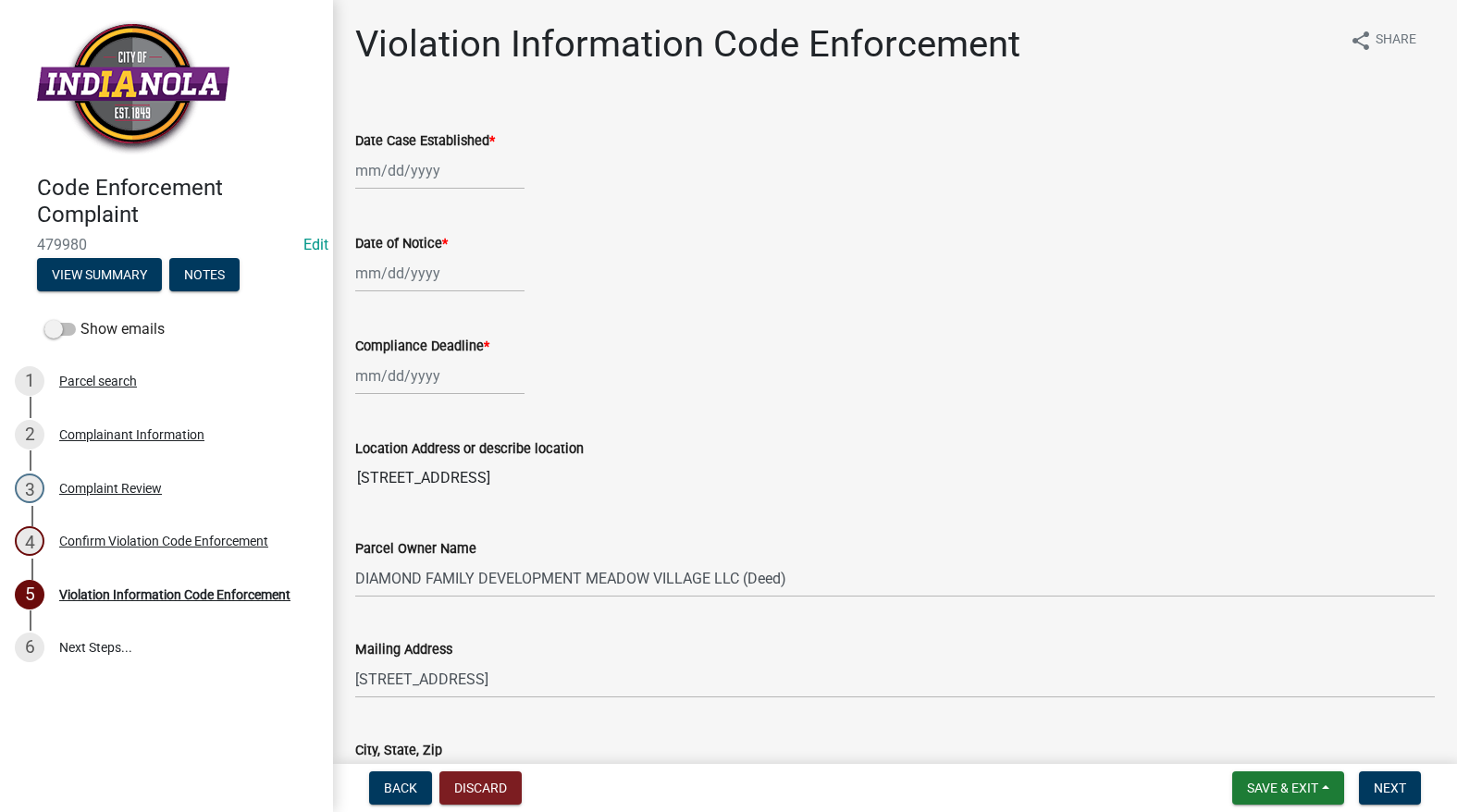
select select "9"
select select "2025"
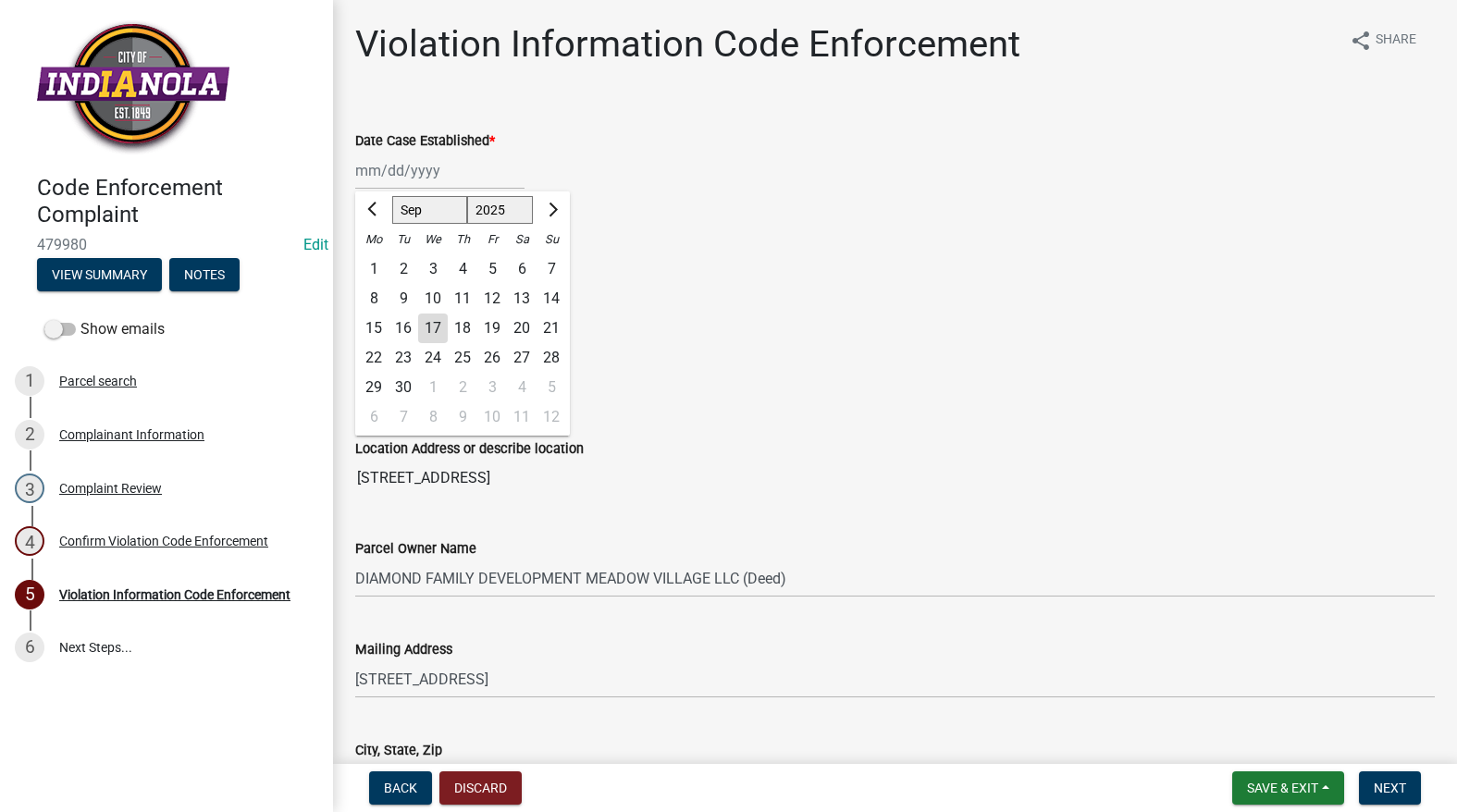
click at [422, 171] on div "Jan Feb Mar Apr May Jun Jul Aug Sep Oct Nov Dec 1525 1526 1527 1528 1529 1530 1…" at bounding box center [439, 171] width 169 height 38
click at [434, 329] on div "17" at bounding box center [433, 329] width 30 height 30
type input "[DATE]"
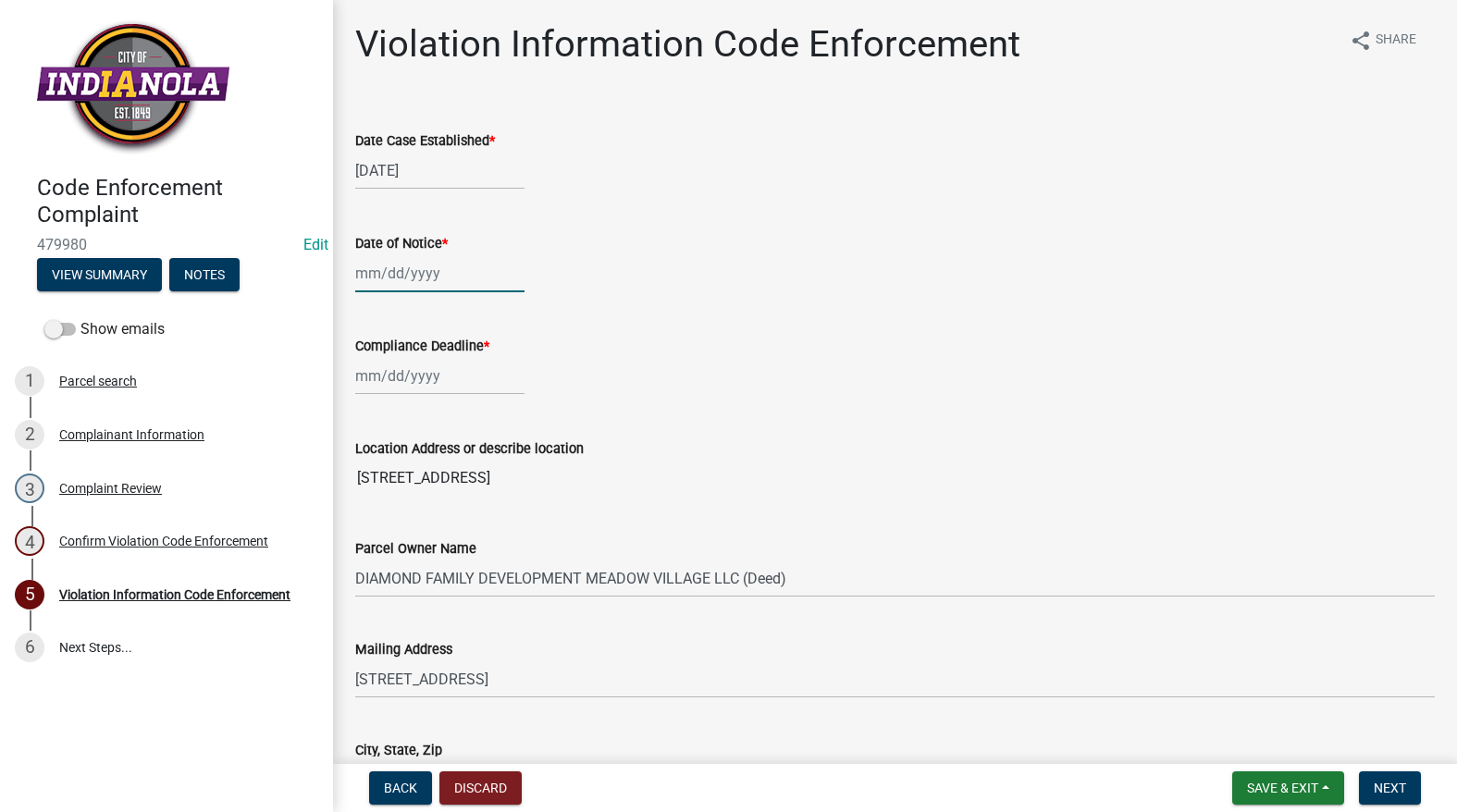
select select "9"
select select "2025"
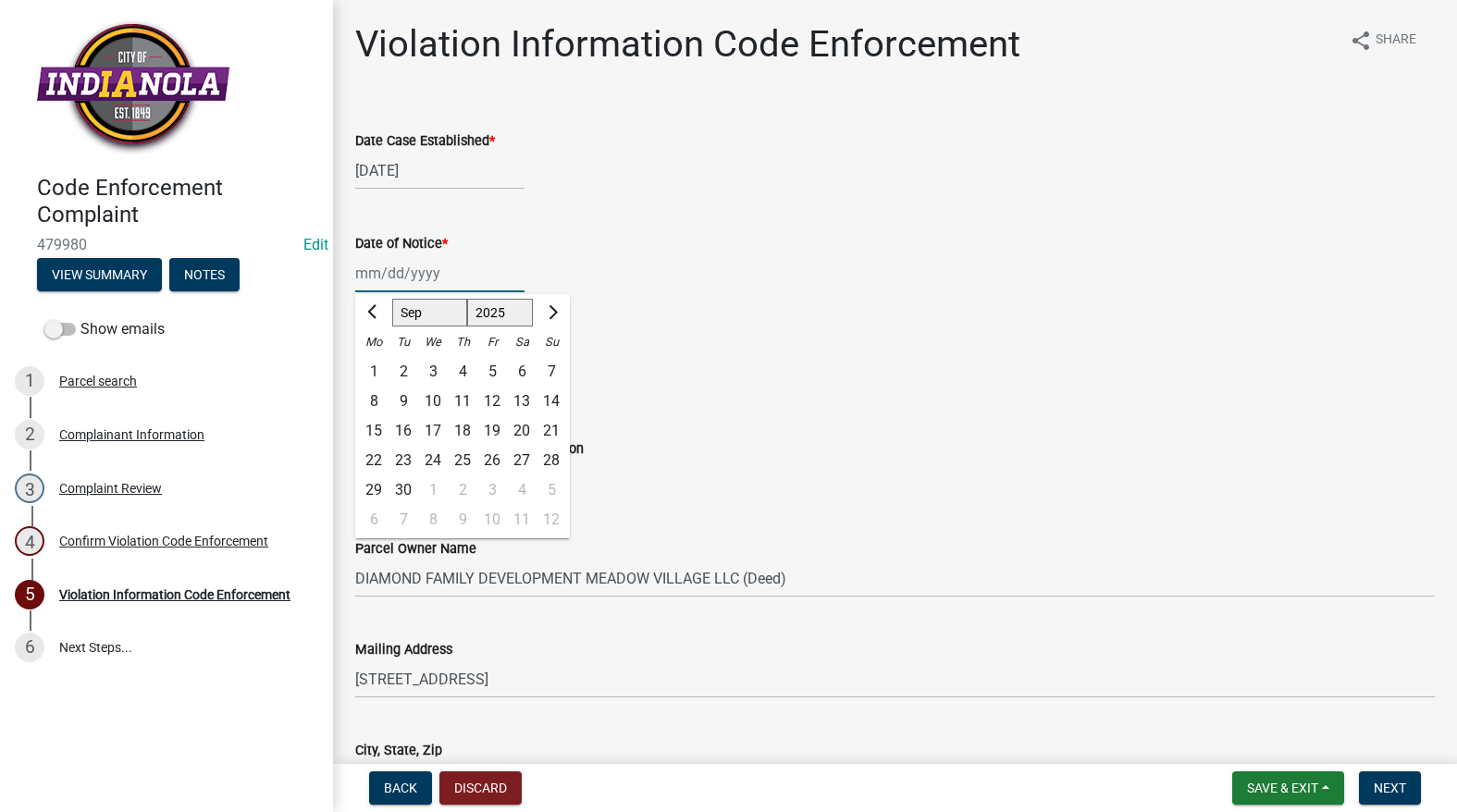
click at [417, 288] on div "Jan Feb Mar Apr May Jun Jul Aug Sep Oct Nov Dec 1525 1526 1527 1528 1529 1530 1…" at bounding box center [439, 273] width 169 height 38
click at [432, 433] on div "17" at bounding box center [433, 432] width 30 height 30
type input "[DATE]"
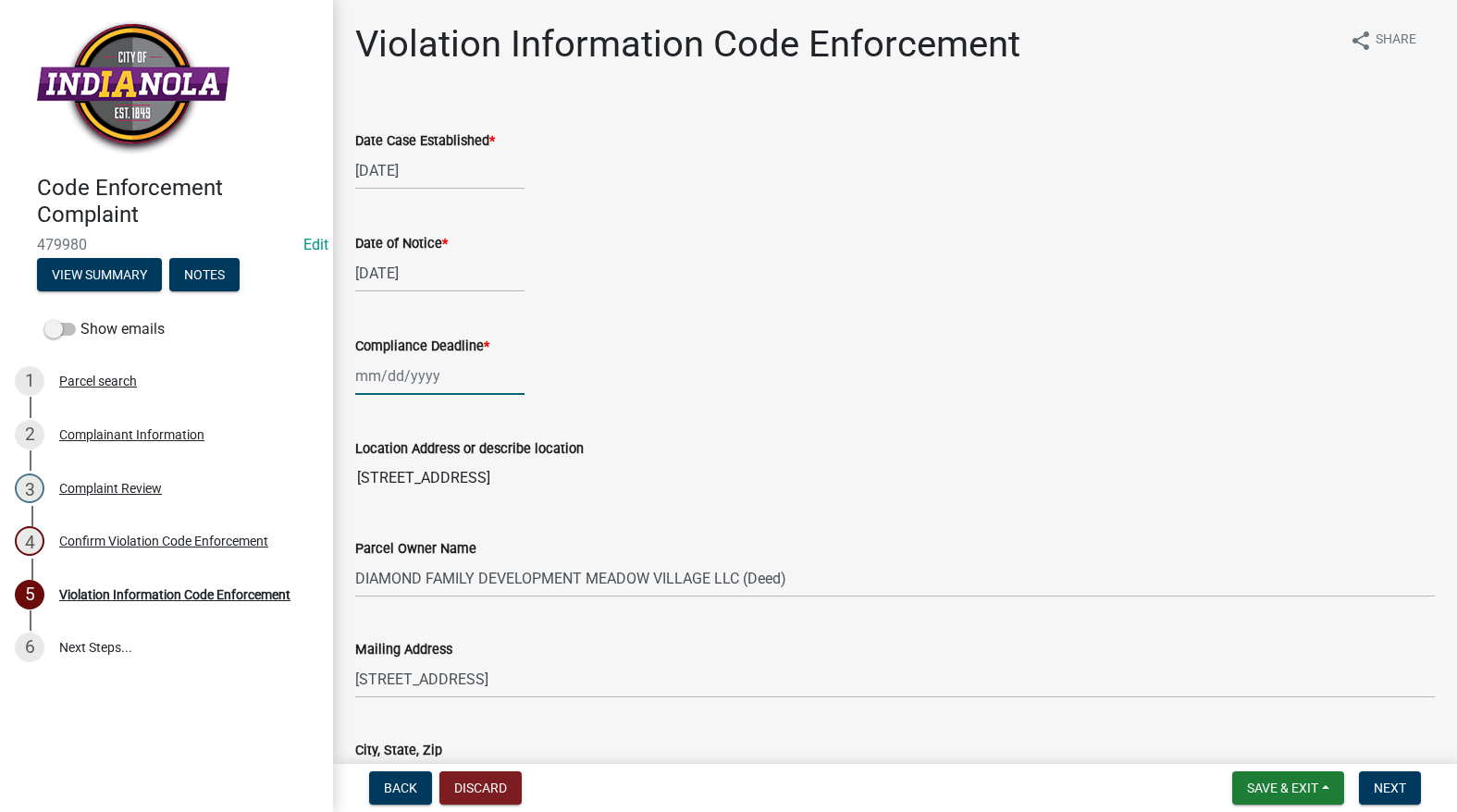
click at [410, 379] on div at bounding box center [439, 375] width 169 height 38
select select "9"
select select "2025"
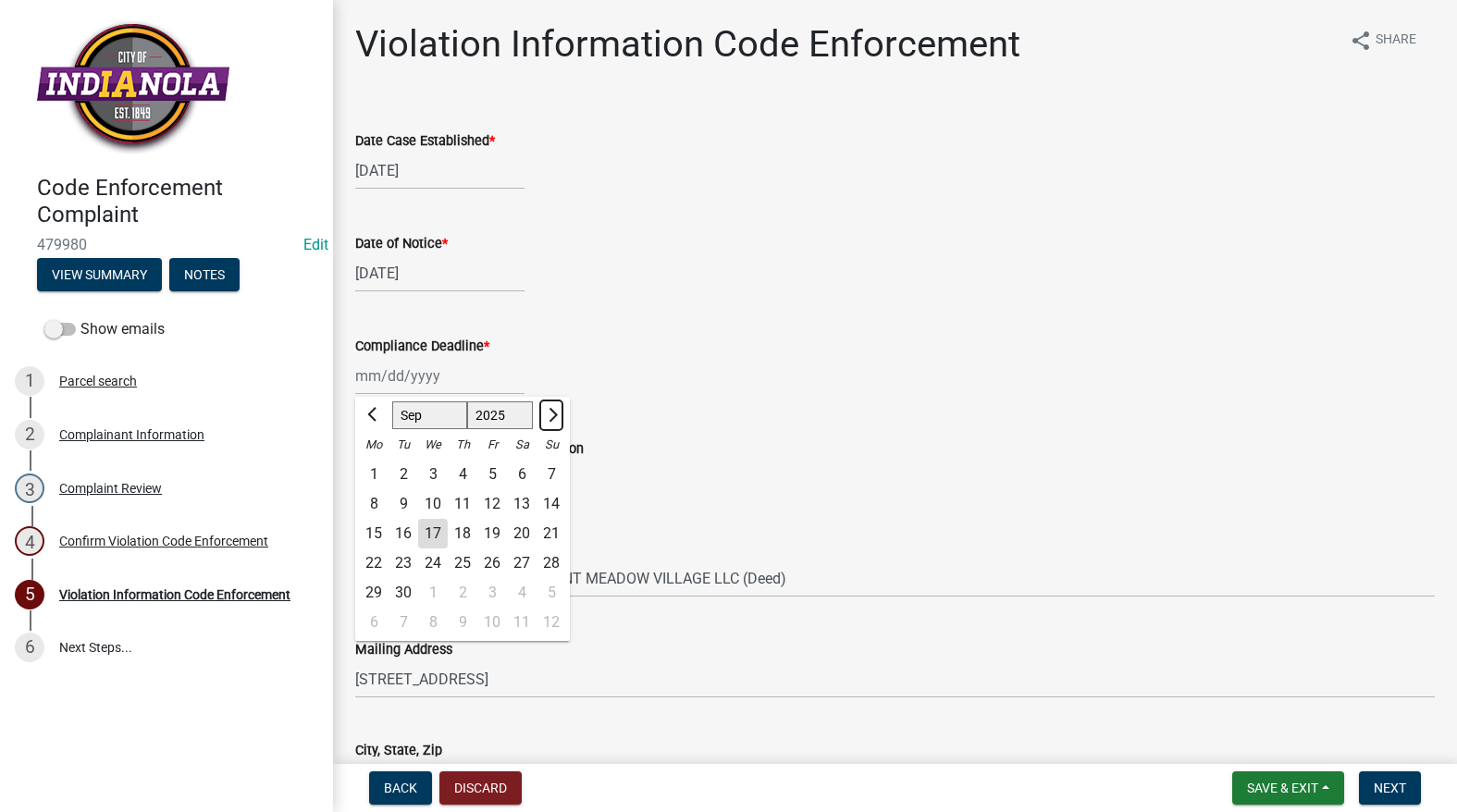
click at [556, 414] on span "Next month" at bounding box center [551, 415] width 14 height 14
select select "10"
click at [498, 527] on div "17" at bounding box center [493, 534] width 30 height 30
type input "10/17/2025"
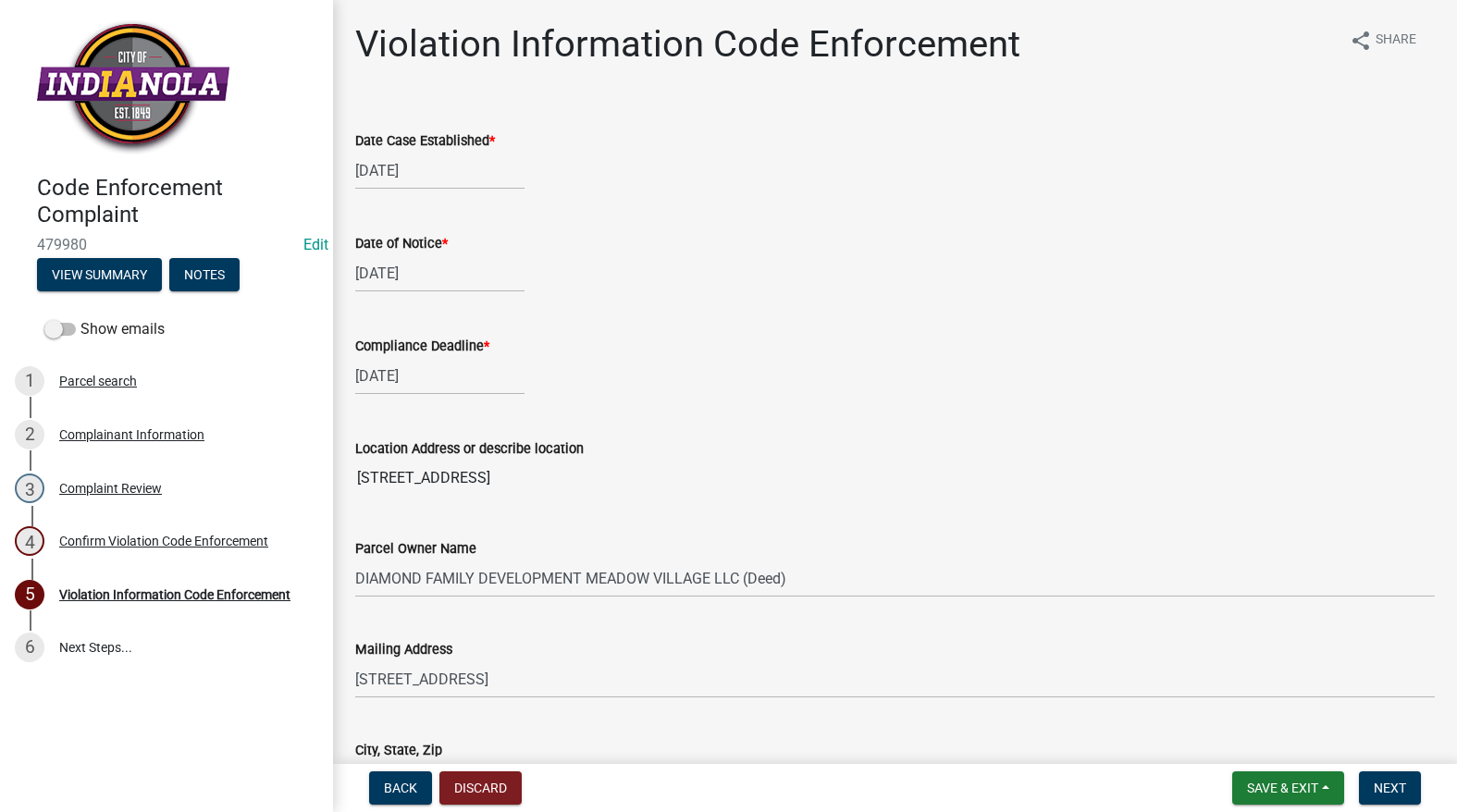
click at [738, 407] on wm-data-entity-input "Compliance Deadline * 10/17/2025" at bounding box center [895, 360] width 1080 height 102
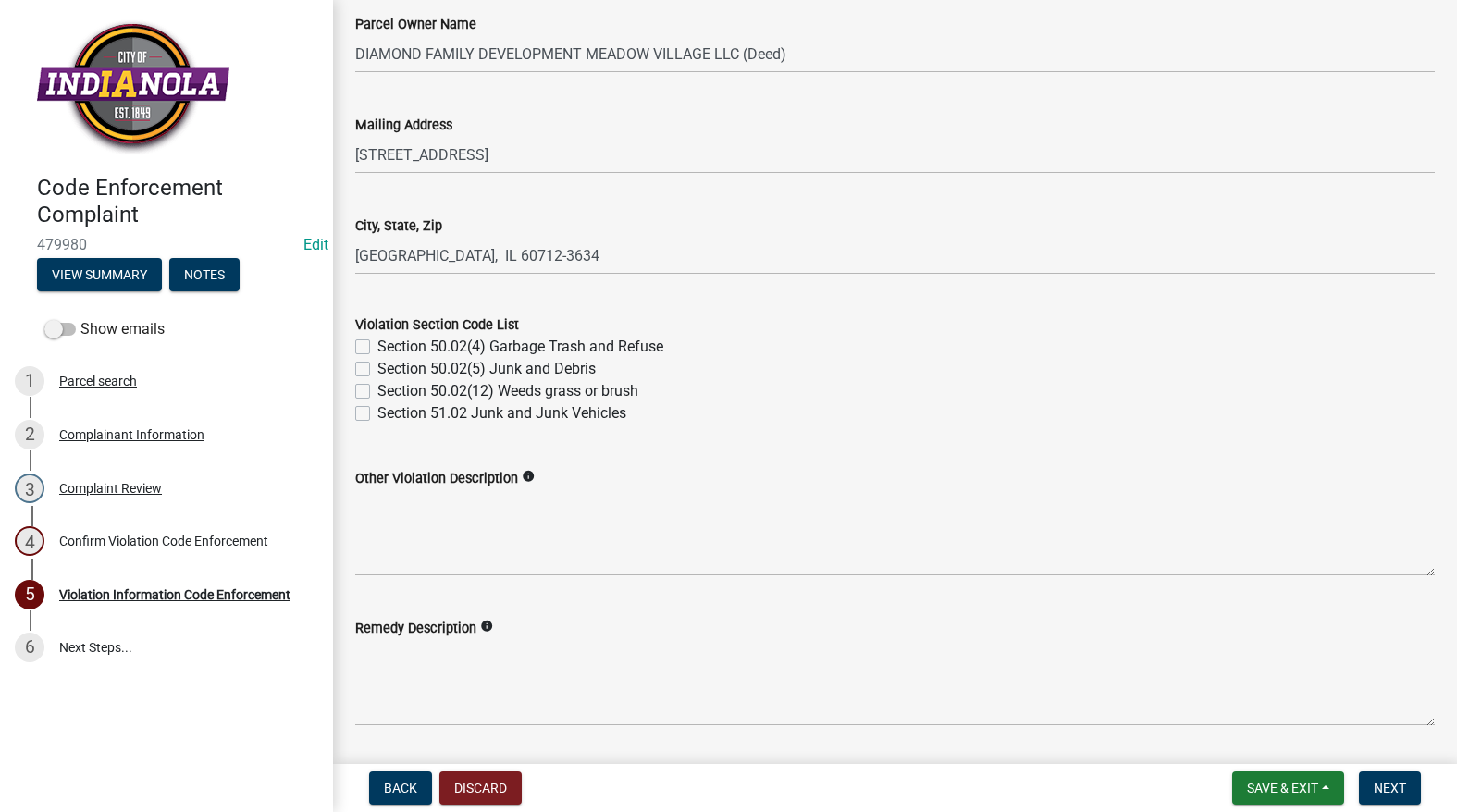
scroll to position [555, 0]
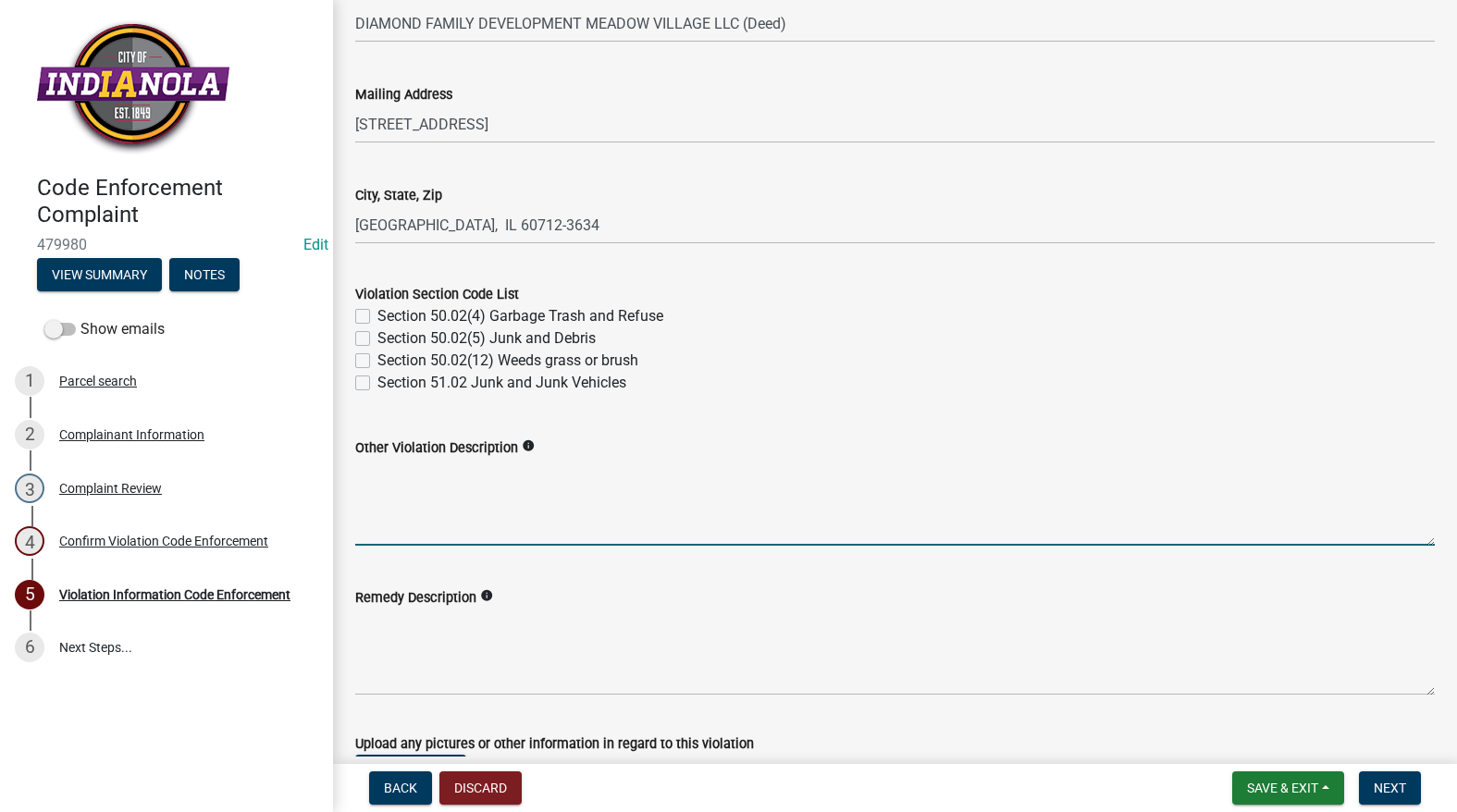
click at [660, 498] on textarea "Other Violation Description" at bounding box center [895, 502] width 1080 height 87
paste textarea "165.07 (3) (8)- Maintenance Required. All paved areas shall be properly maintai…"
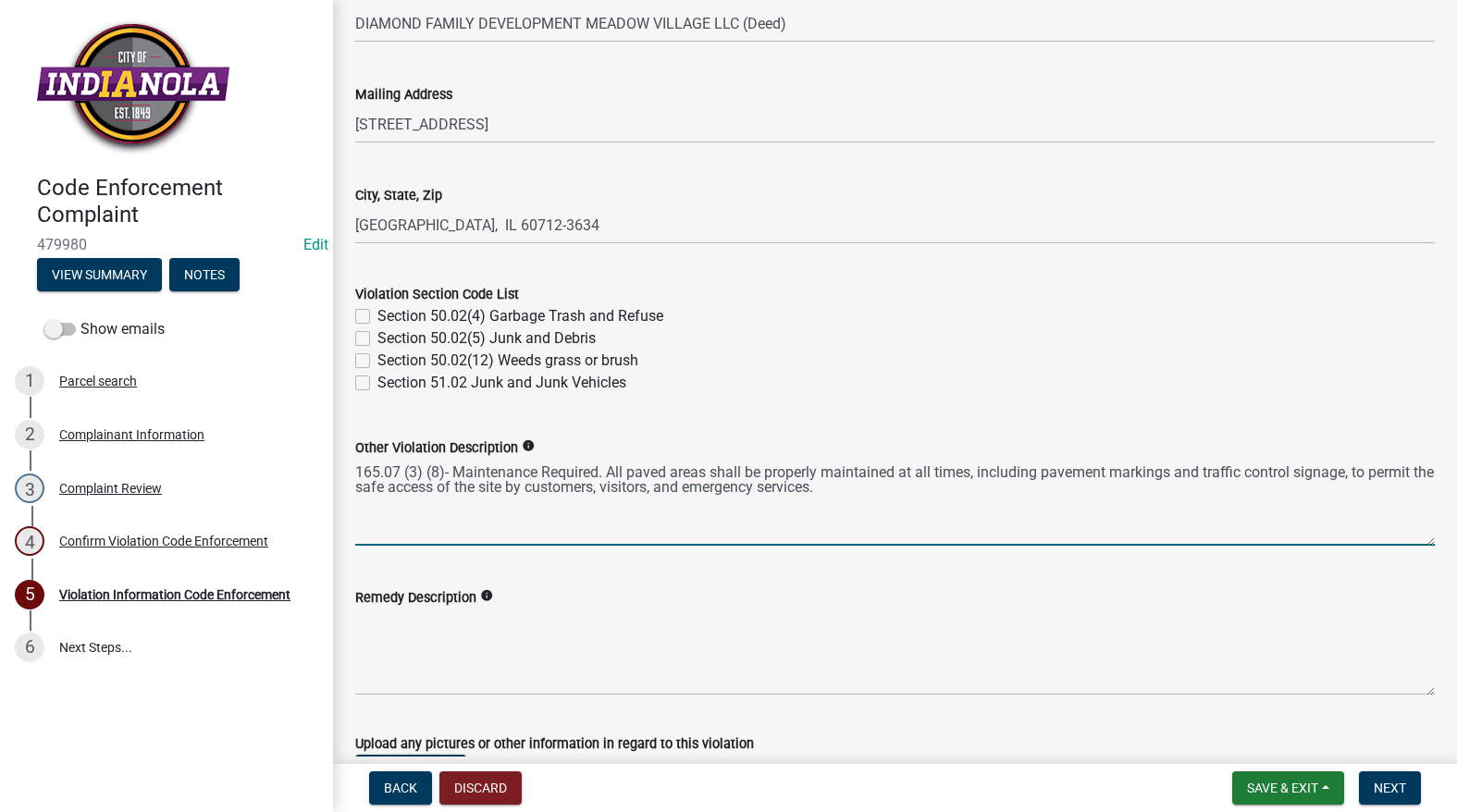
type textarea "165.07 (3) (8)- Maintenance Required. All paved areas shall be properly maintai…"
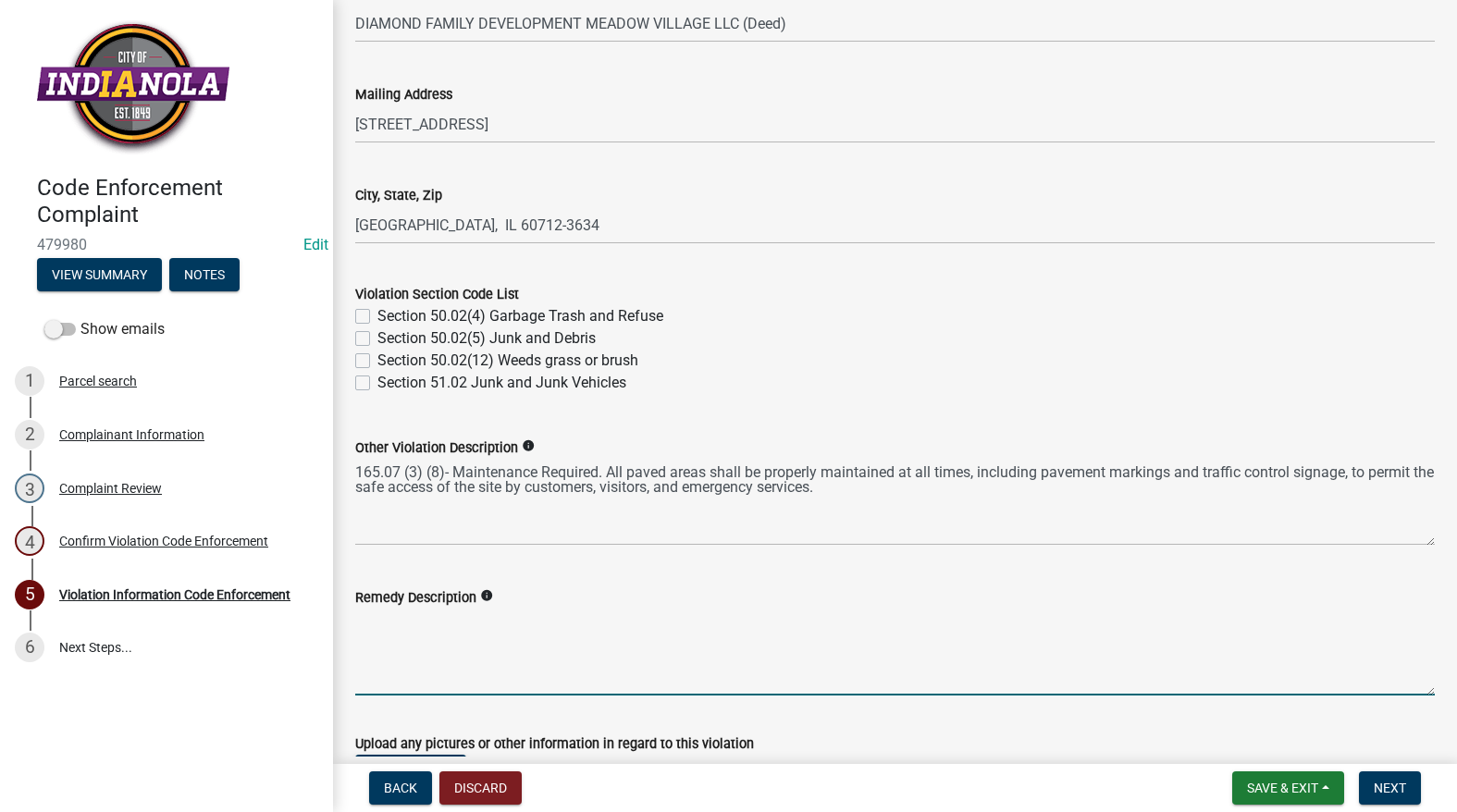
click at [499, 629] on textarea "Remedy Description" at bounding box center [895, 652] width 1080 height 87
drag, startPoint x: 862, startPoint y: 621, endPoint x: 778, endPoint y: 628, distance: 84.3
click at [778, 628] on textarea "These photos are a glimpse at the condition of the parking lot. Replier all" at bounding box center [895, 652] width 1080 height 87
click at [1261, 631] on textarea "These photos are a glimpse at the condition of the parking lot. Repair all dama…" at bounding box center [895, 652] width 1080 height 87
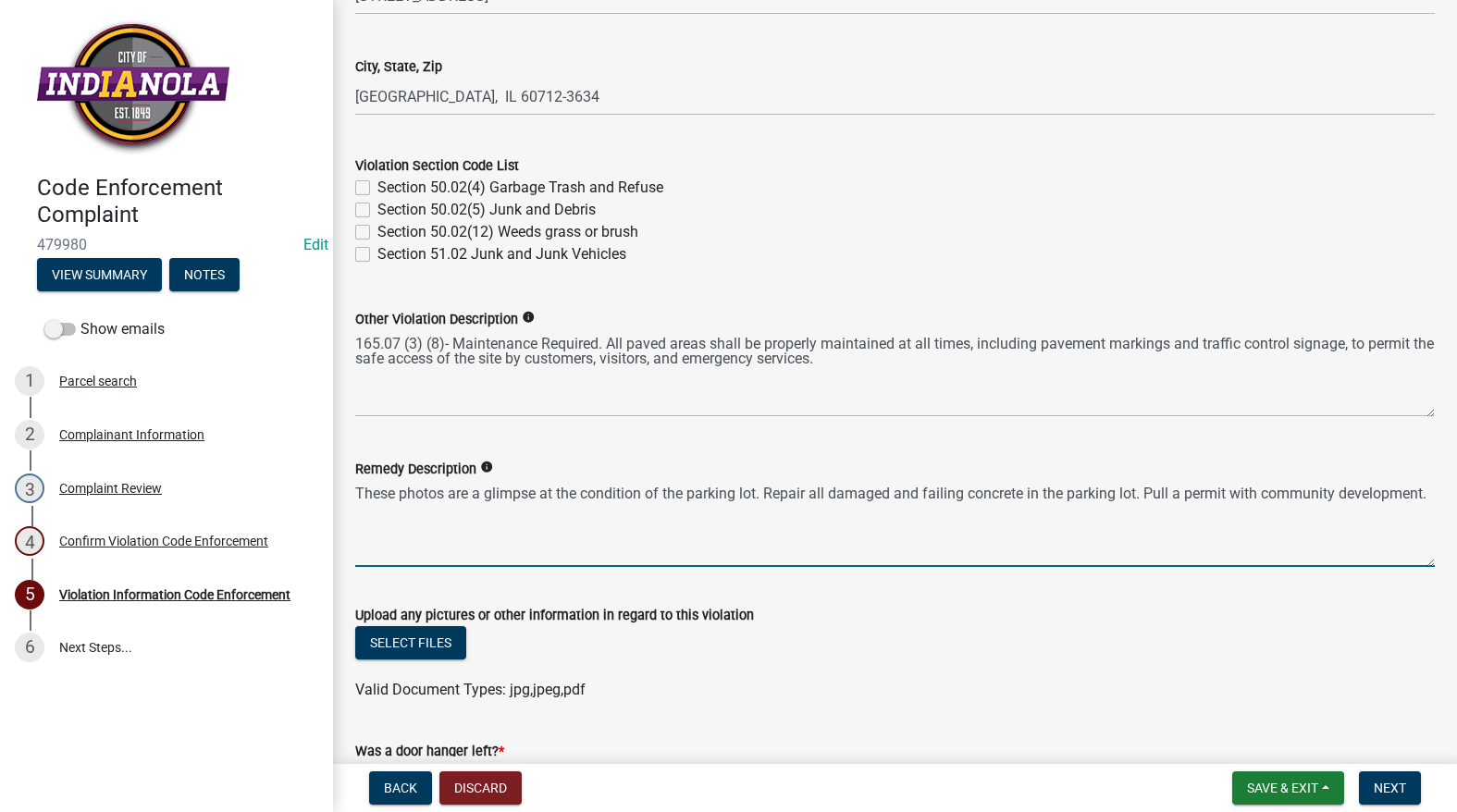
scroll to position [926, 0]
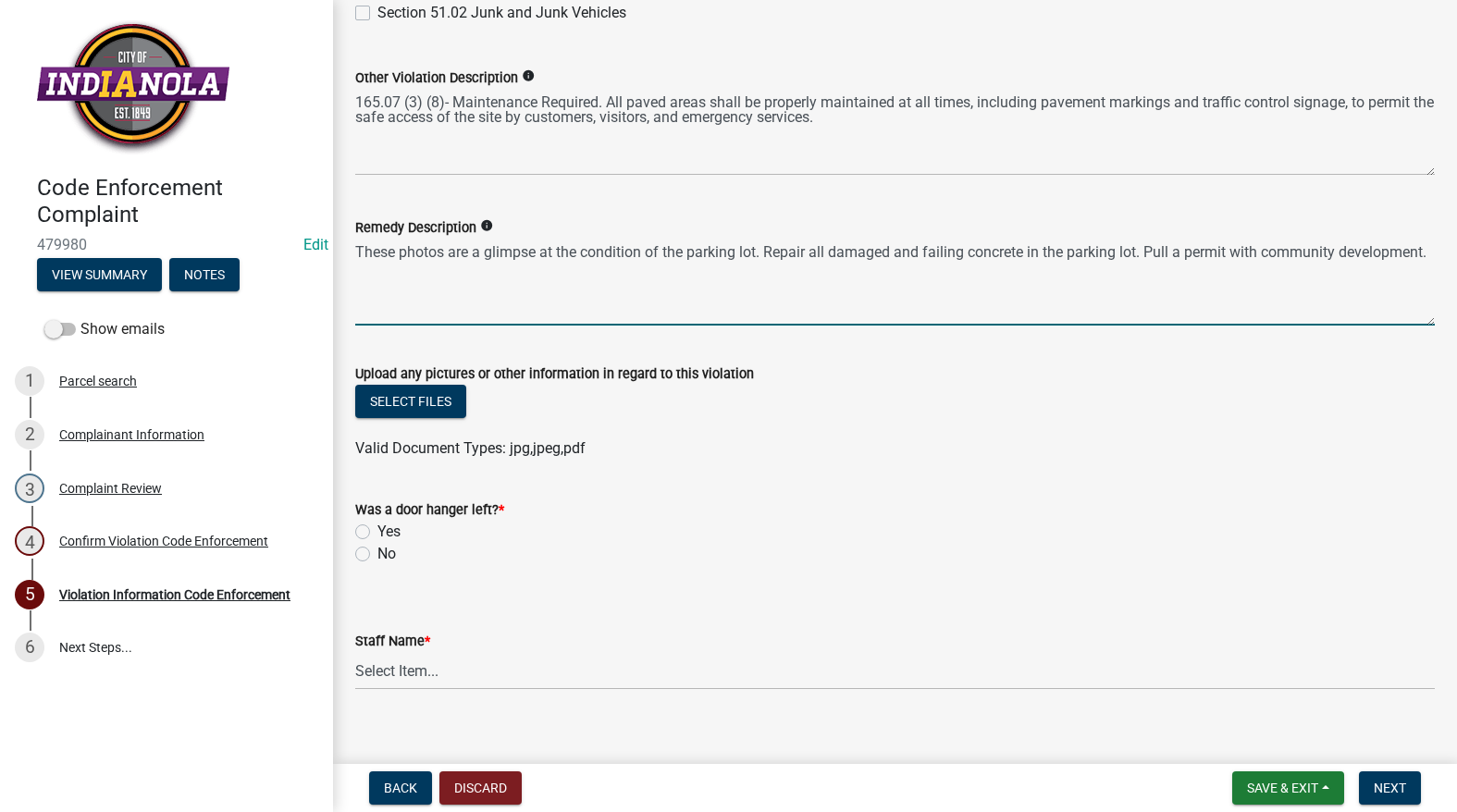
type textarea "These photos are a glimpse at the condition of the parking lot. Repair all dama…"
click at [393, 383] on div "Upload any pictures or other information in regard to this violation" at bounding box center [895, 374] width 1080 height 23
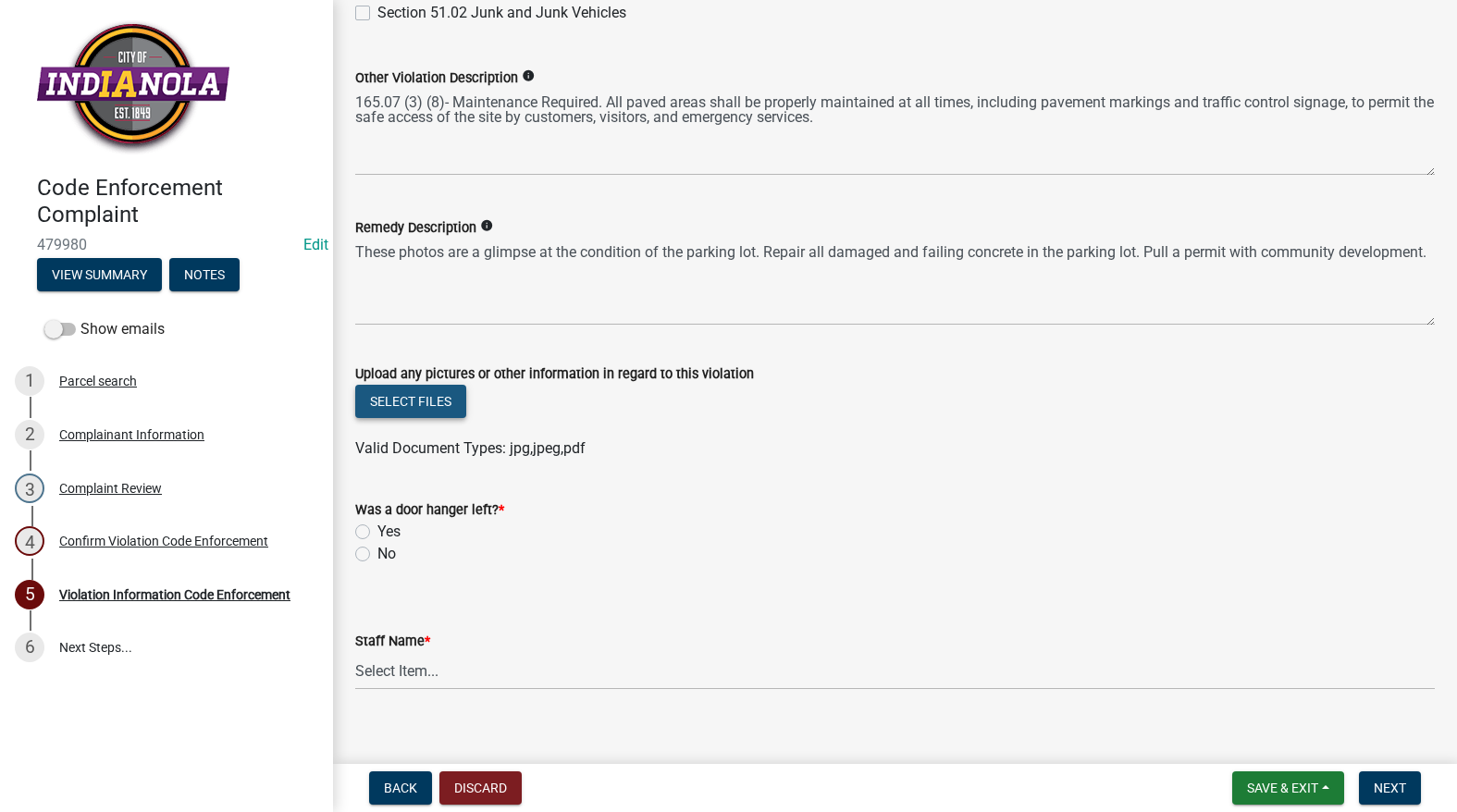
click at [397, 394] on button "Select files" at bounding box center [410, 401] width 111 height 33
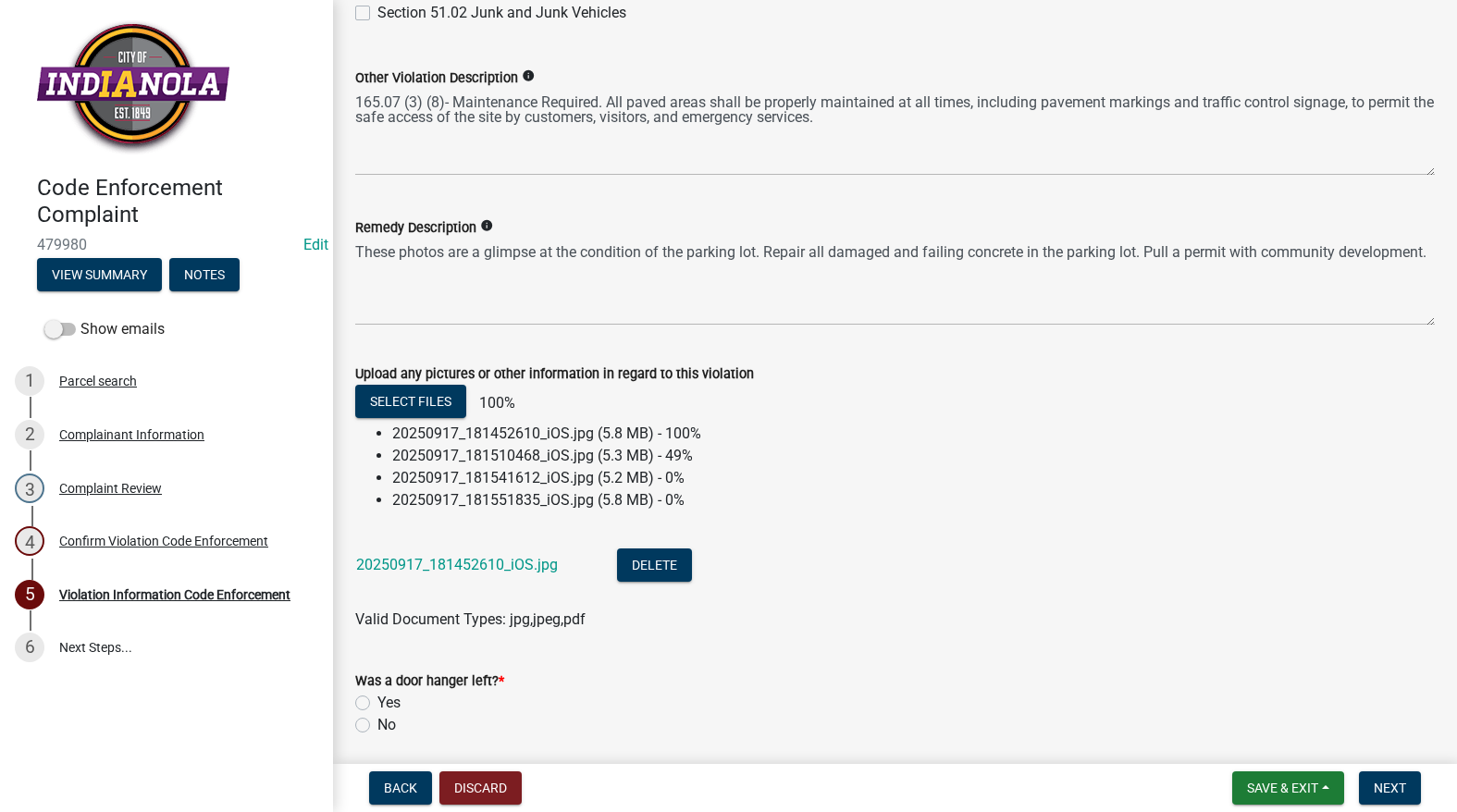
click at [377, 726] on label "No" at bounding box center [387, 726] width 19 height 23
click at [377, 726] on input "No" at bounding box center [383, 720] width 12 height 12
radio input "true"
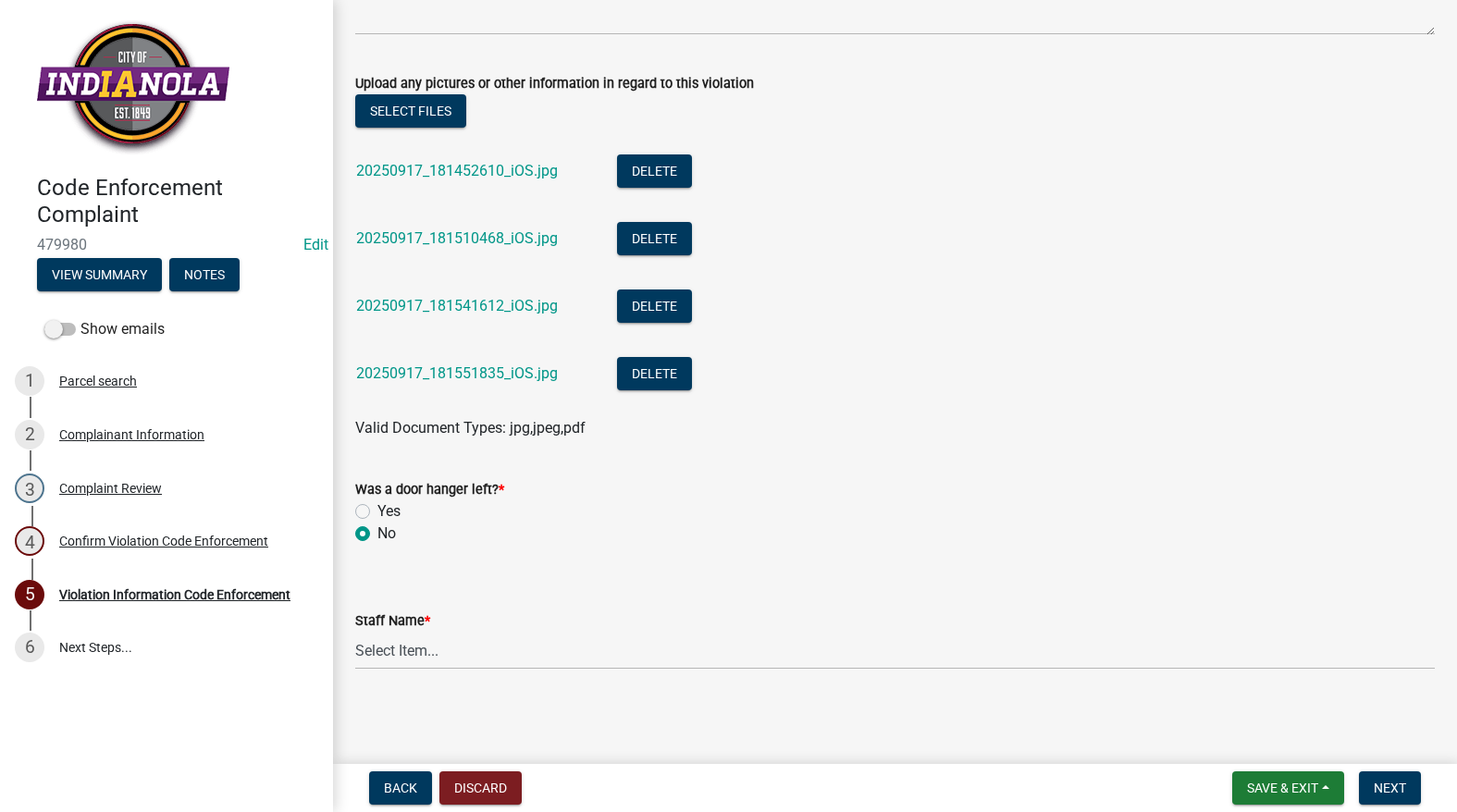
scroll to position [1218, 0]
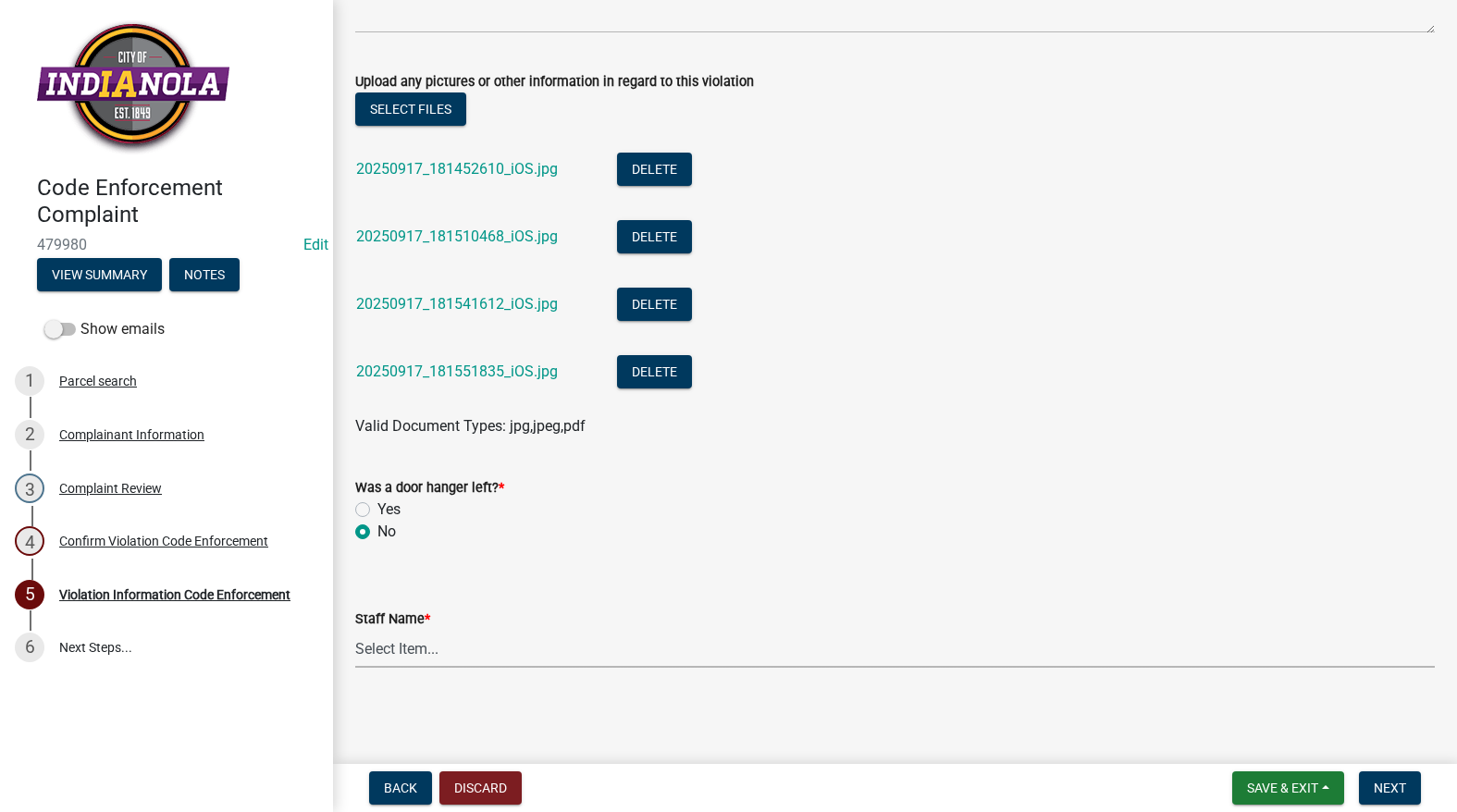
click at [472, 653] on select "Select Item... Mike Visser Kevin Michels Tim Little Other" at bounding box center [895, 649] width 1080 height 38
click at [355, 630] on select "Select Item... Mike Visser Kevin Michels Tim Little Other" at bounding box center [895, 649] width 1080 height 38
select select "634d5426-b8b3-48ee-aa1e-d523f7499186"
click at [1383, 781] on span "Next" at bounding box center [1390, 789] width 32 height 15
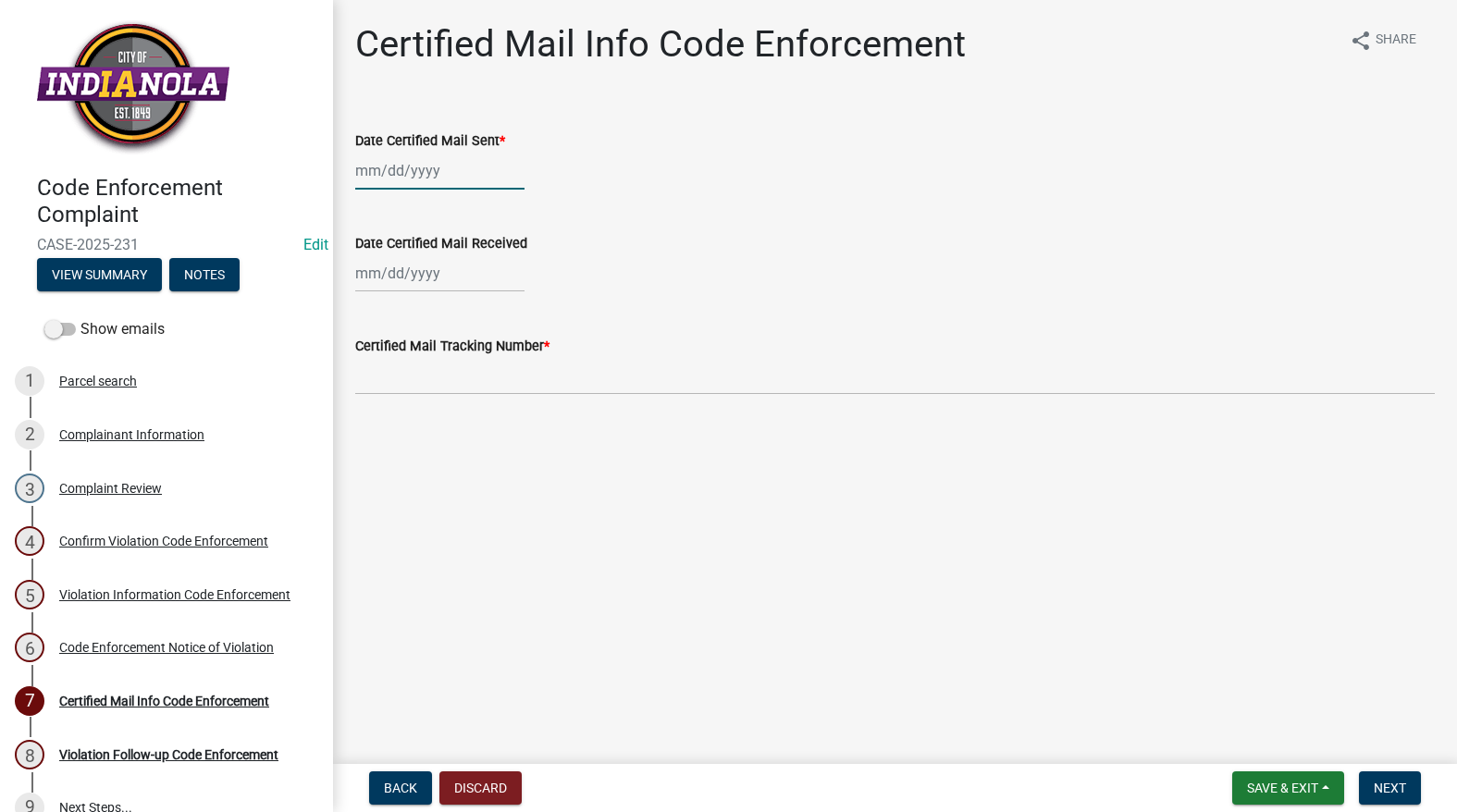
click at [386, 175] on div at bounding box center [439, 171] width 169 height 38
select select "9"
select select "2025"
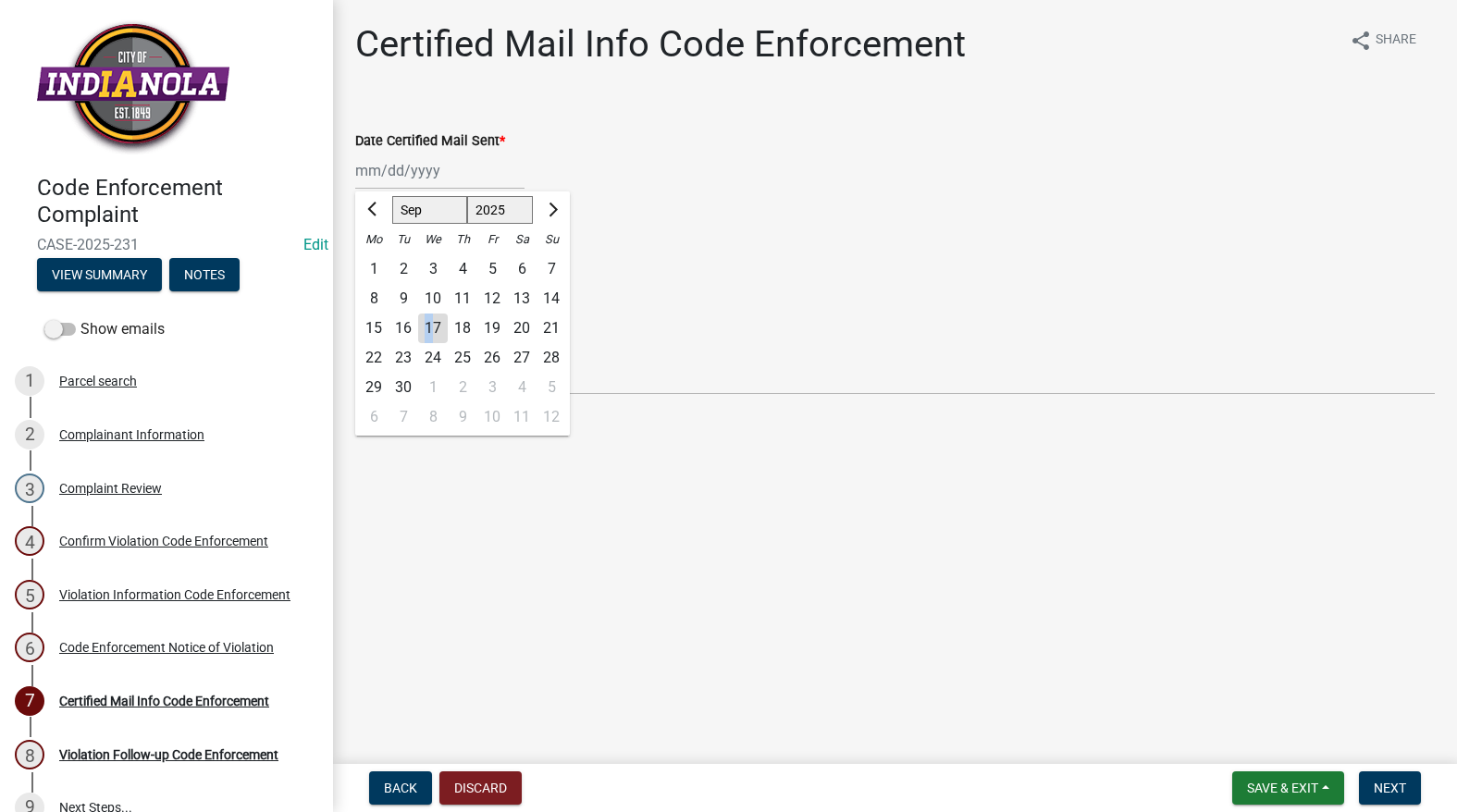
click at [429, 325] on div "17" at bounding box center [433, 329] width 30 height 30
type input "[DATE]"
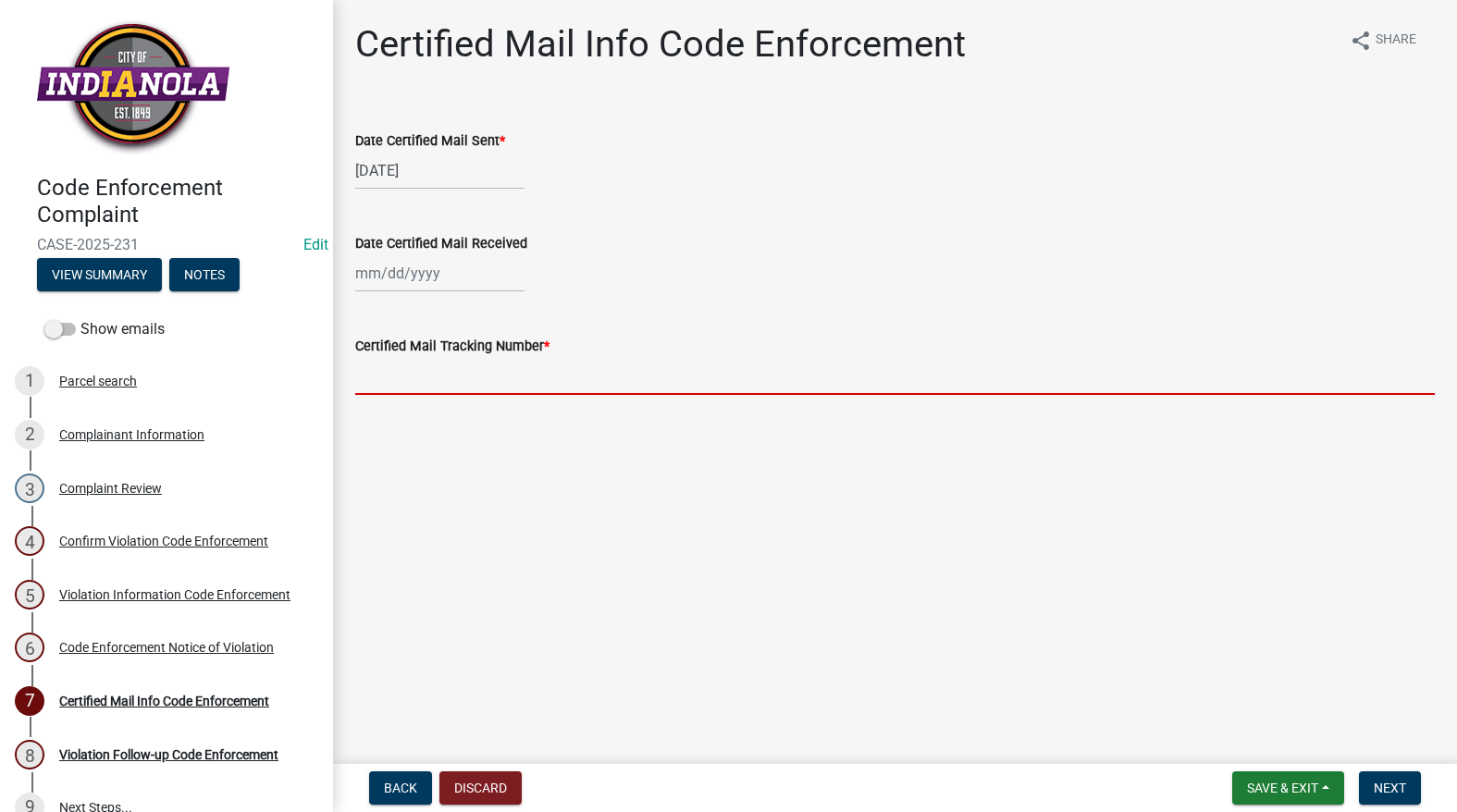
click at [437, 375] on input "Certified Mail Tracking Number *" at bounding box center [895, 375] width 1080 height 38
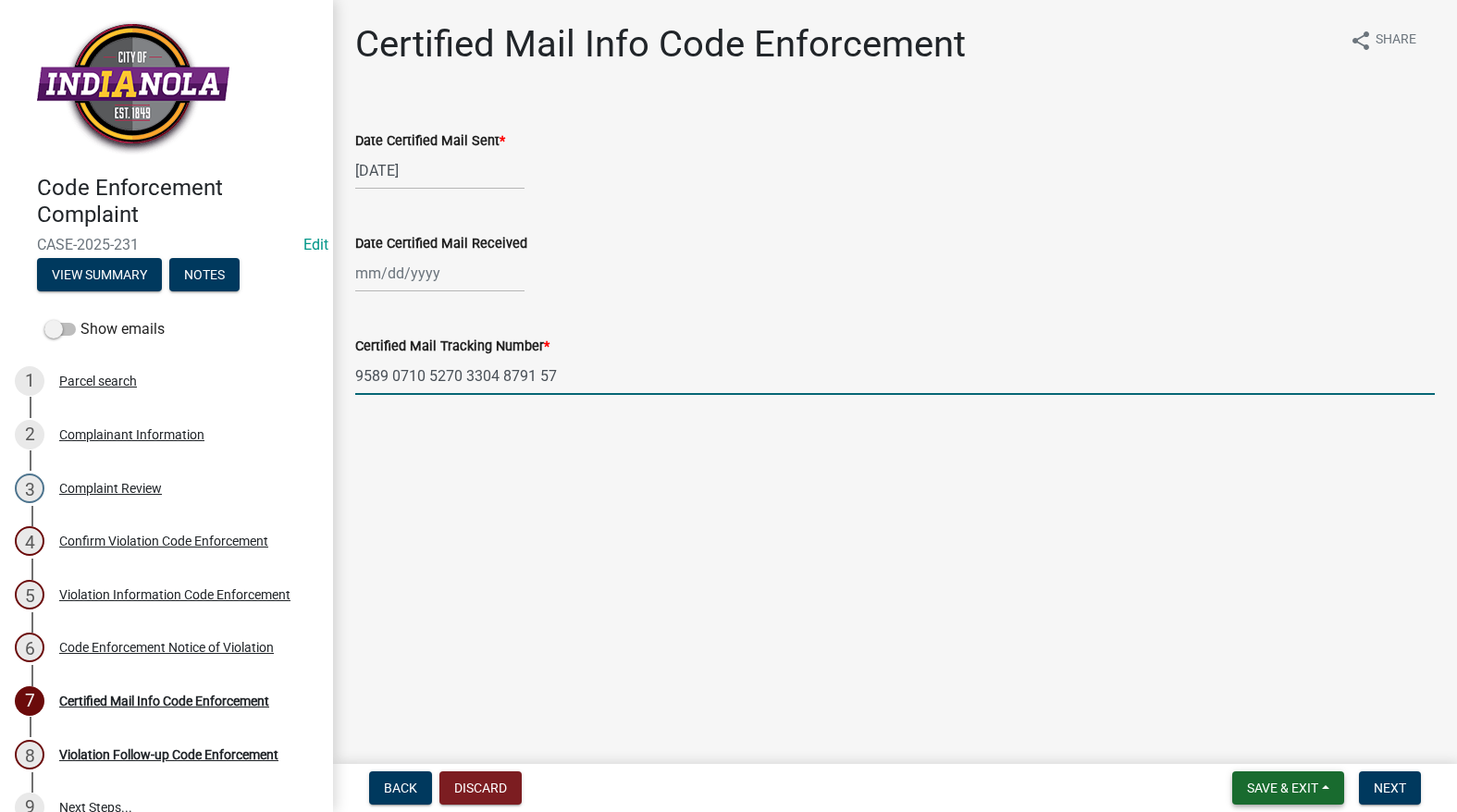
type input "9589 0710 5270 3304 8791 57"
click at [1257, 796] on span "Save & Exit" at bounding box center [1283, 789] width 71 height 15
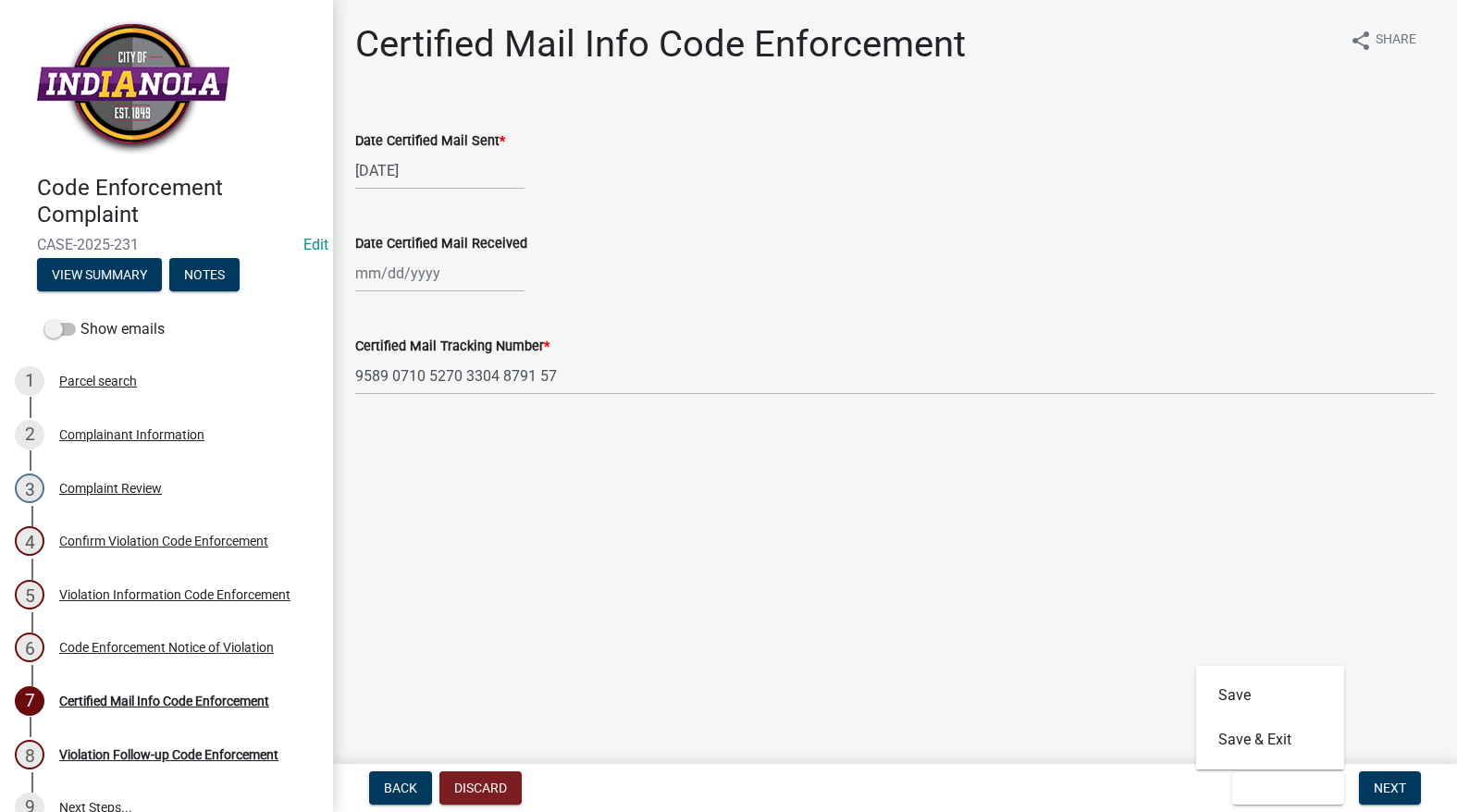
click at [1290, 672] on div "Save Save & Exit" at bounding box center [1270, 718] width 148 height 103
click at [1289, 684] on button "Save" at bounding box center [1270, 696] width 148 height 44
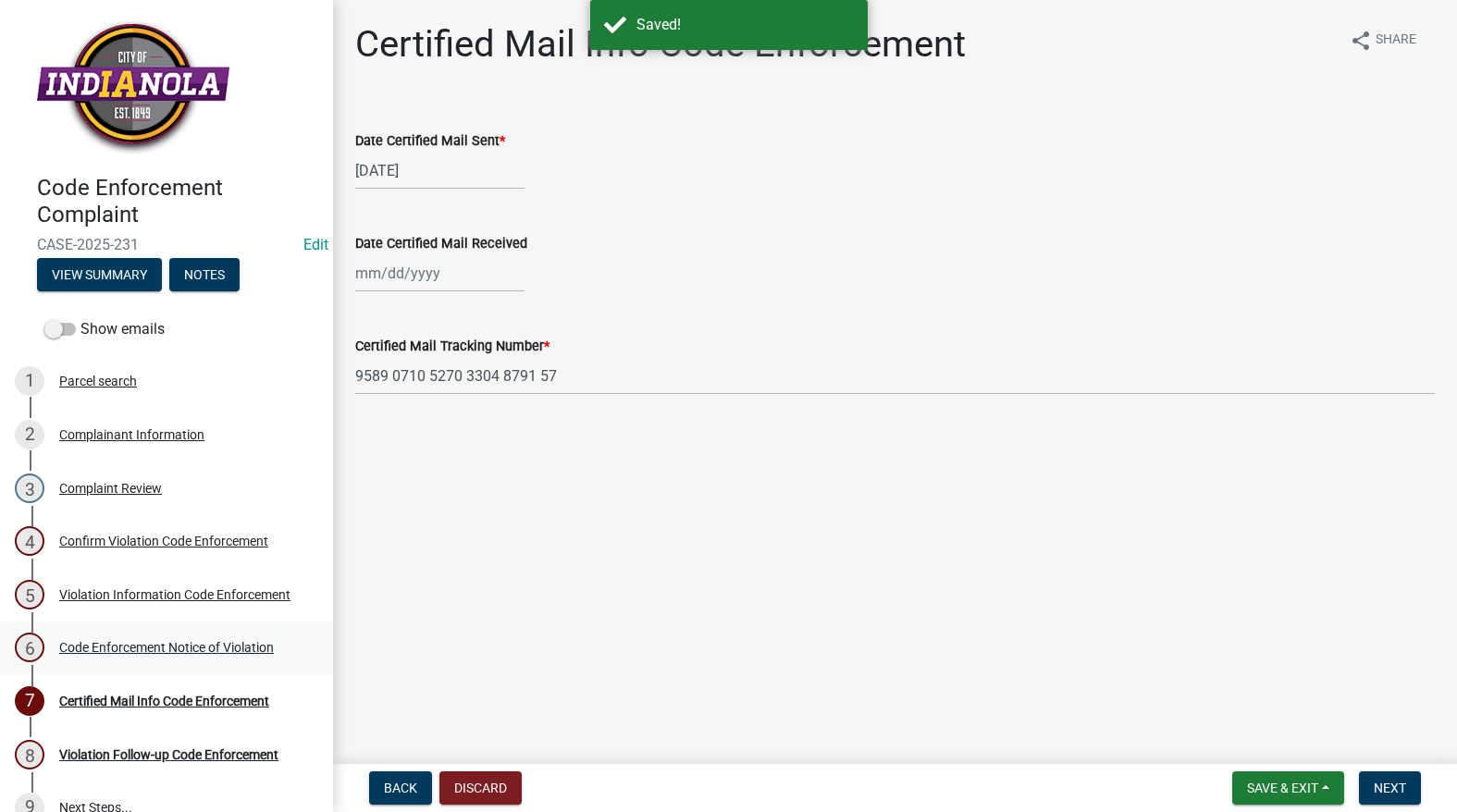
click at [138, 647] on div "Code Enforcement Notice of Violation" at bounding box center [166, 648] width 215 height 13
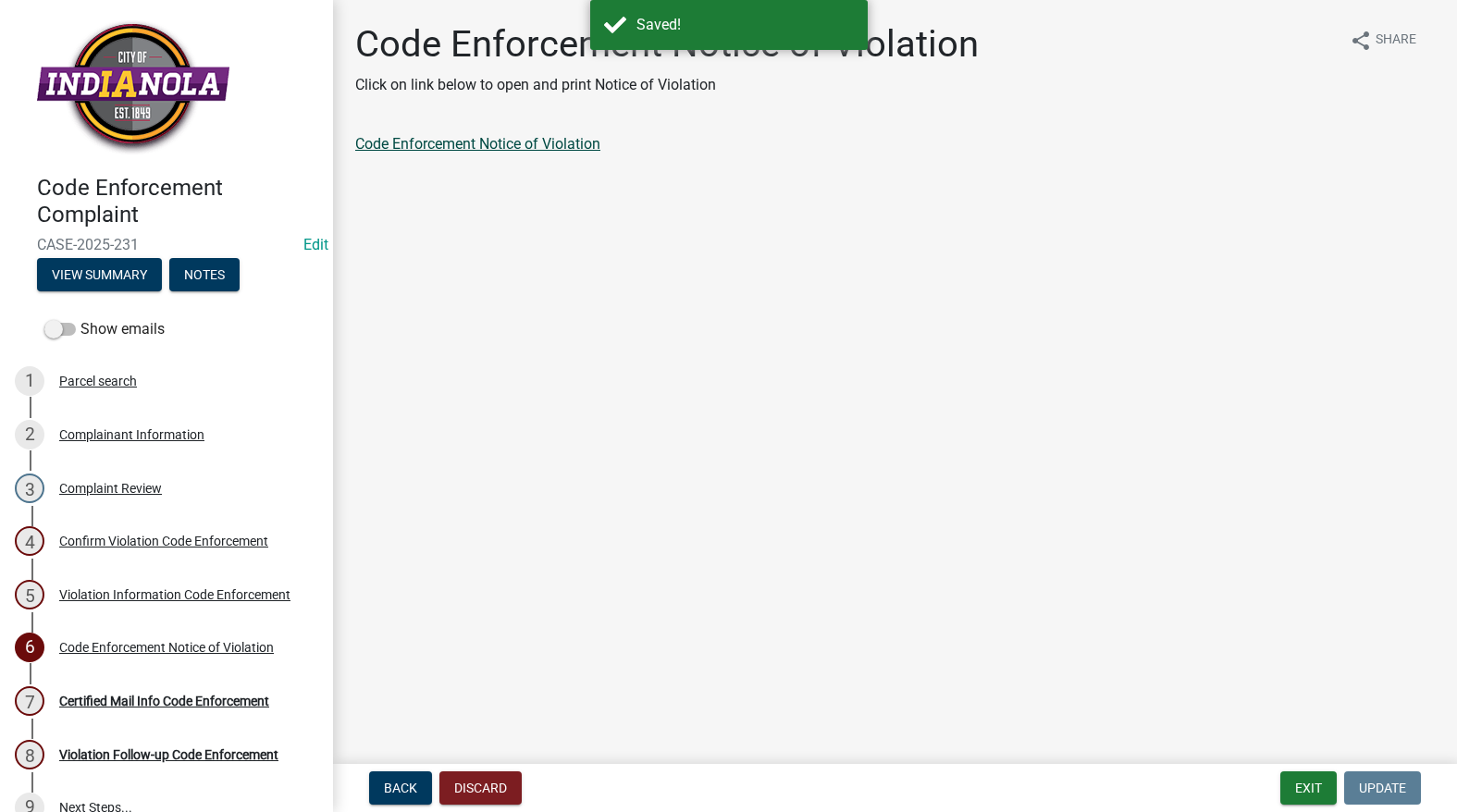
click at [535, 138] on link "Code Enforcement Notice of Violation" at bounding box center [477, 144] width 245 height 18
